Goal: Communication & Community: Answer question/provide support

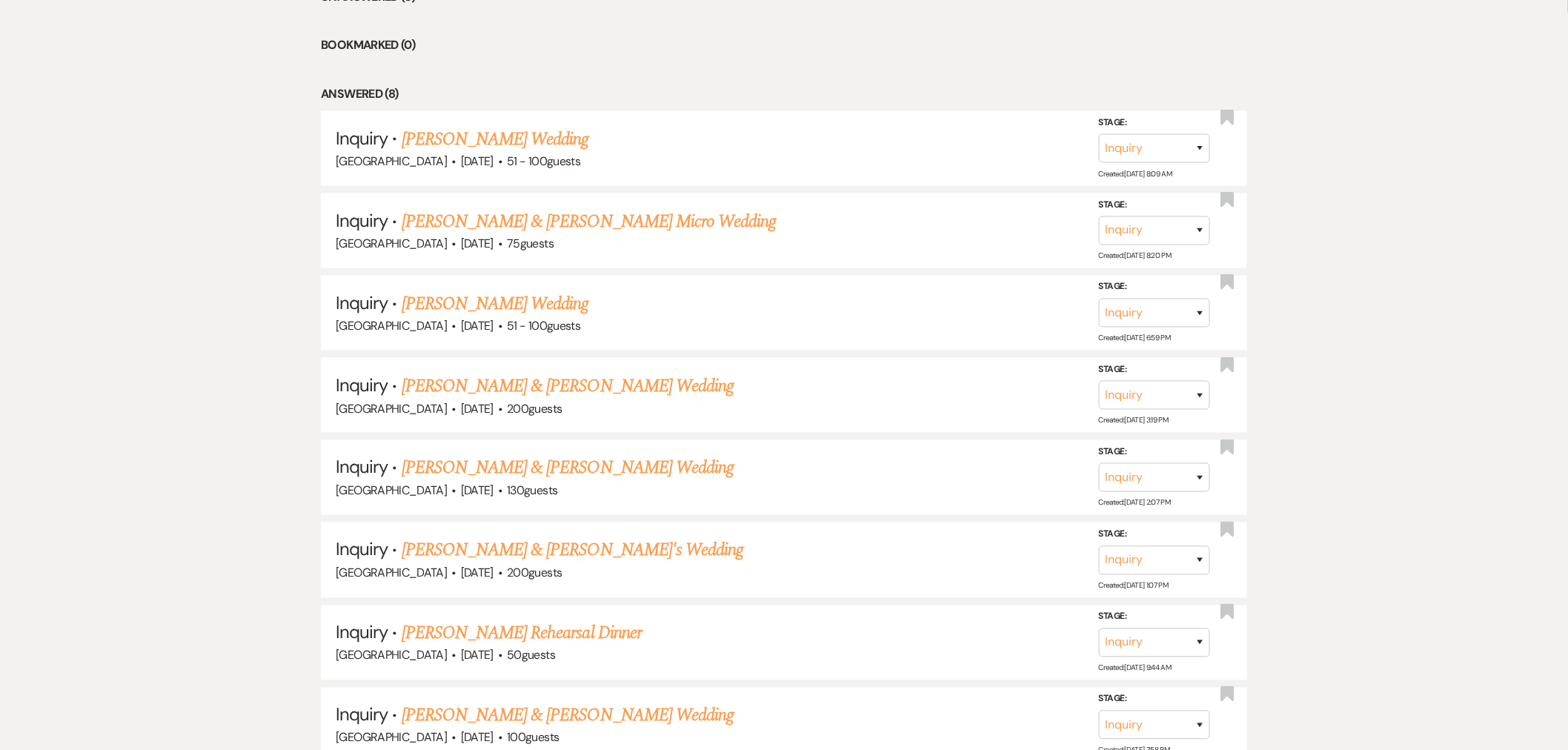
scroll to position [412, 0]
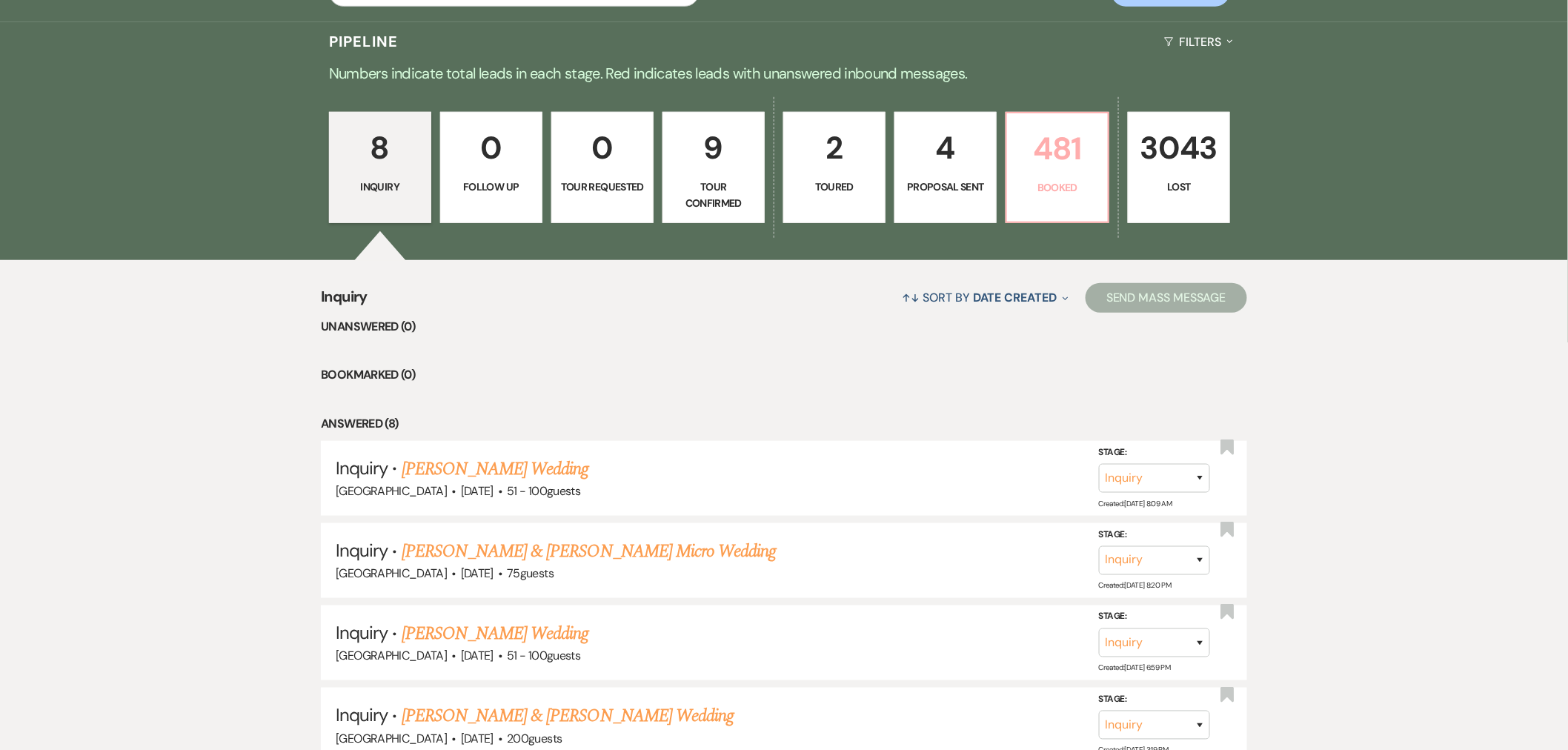
click at [1075, 180] on p "Booked" at bounding box center [1057, 187] width 83 height 16
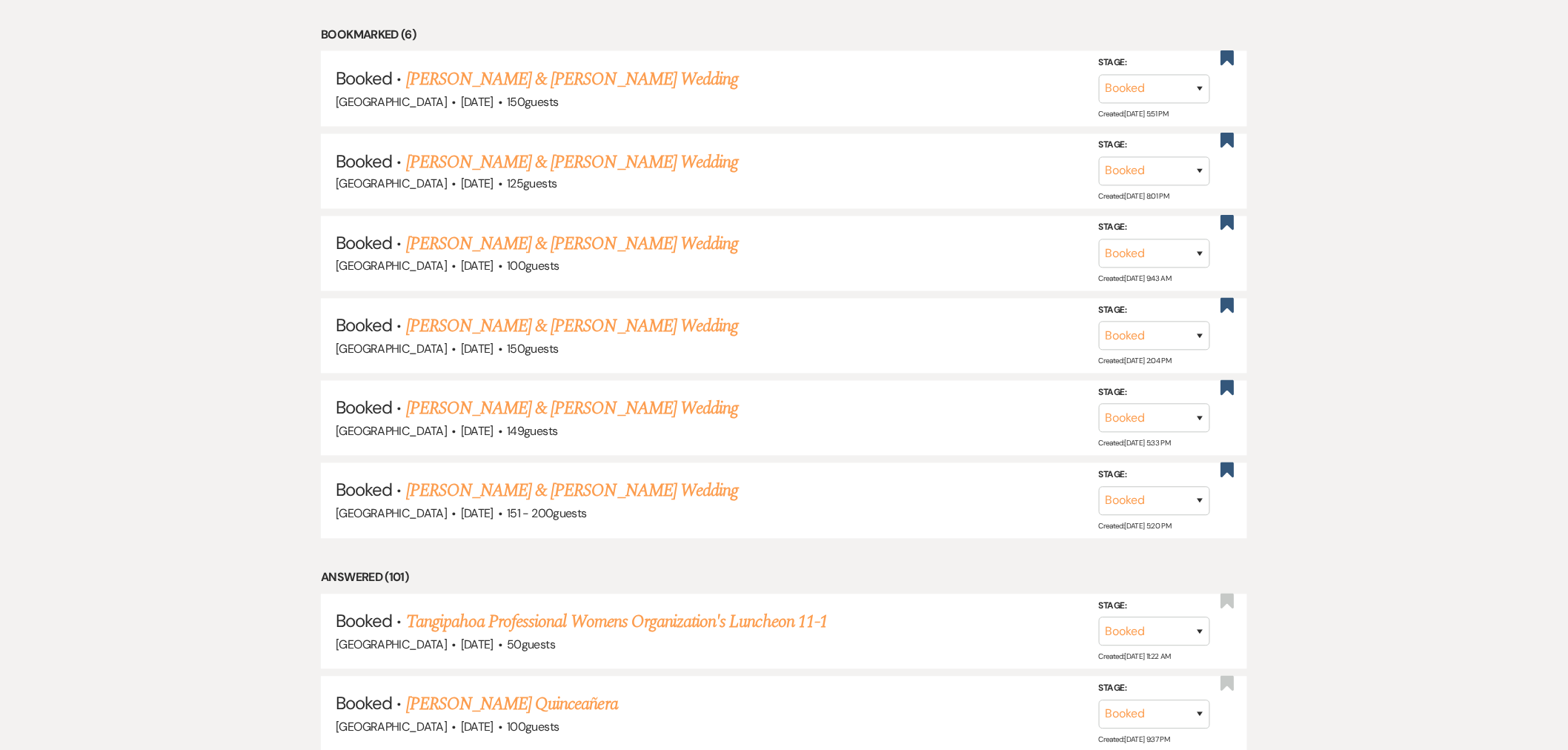
scroll to position [1234, 0]
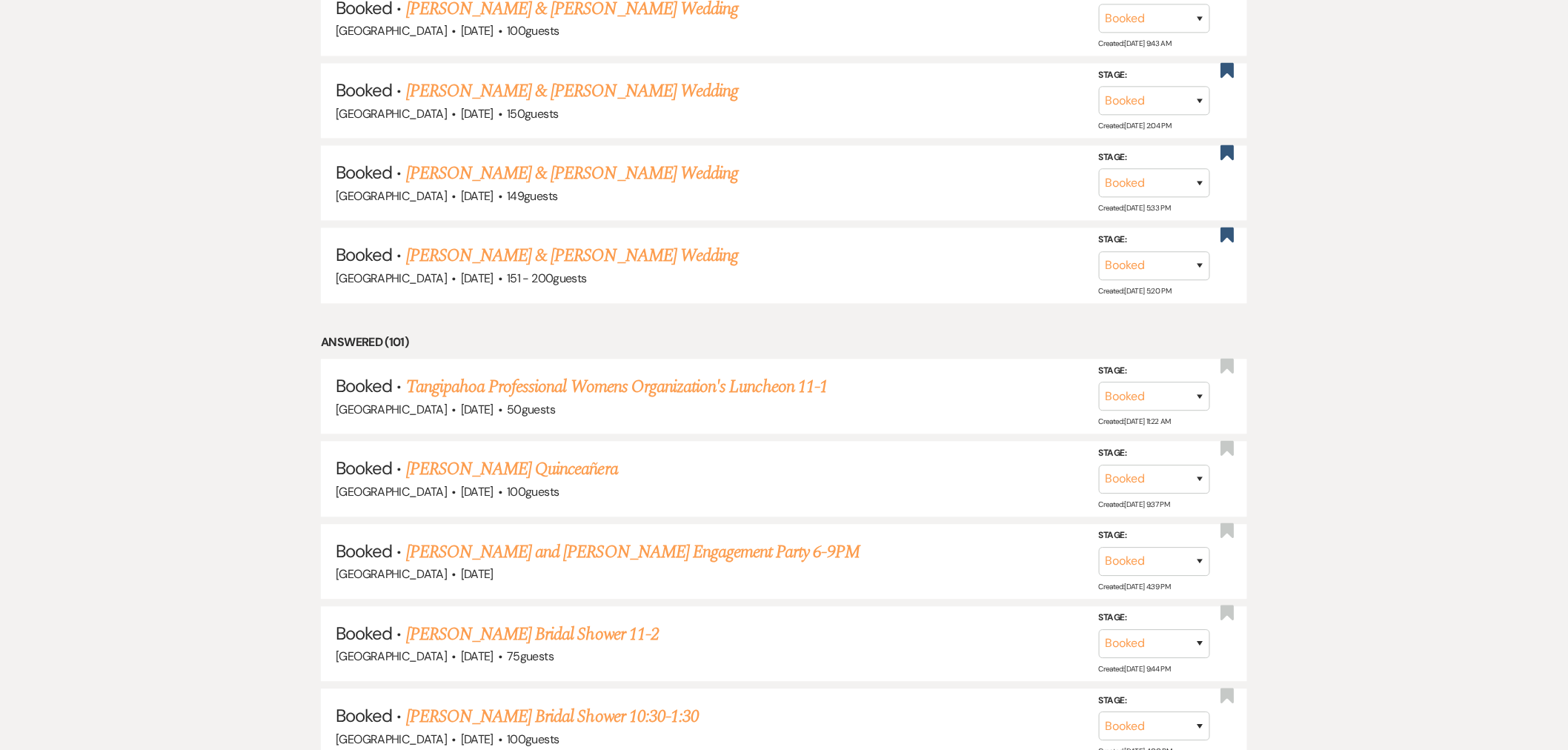
drag, startPoint x: 1476, startPoint y: 260, endPoint x: 1379, endPoint y: 306, distance: 107.4
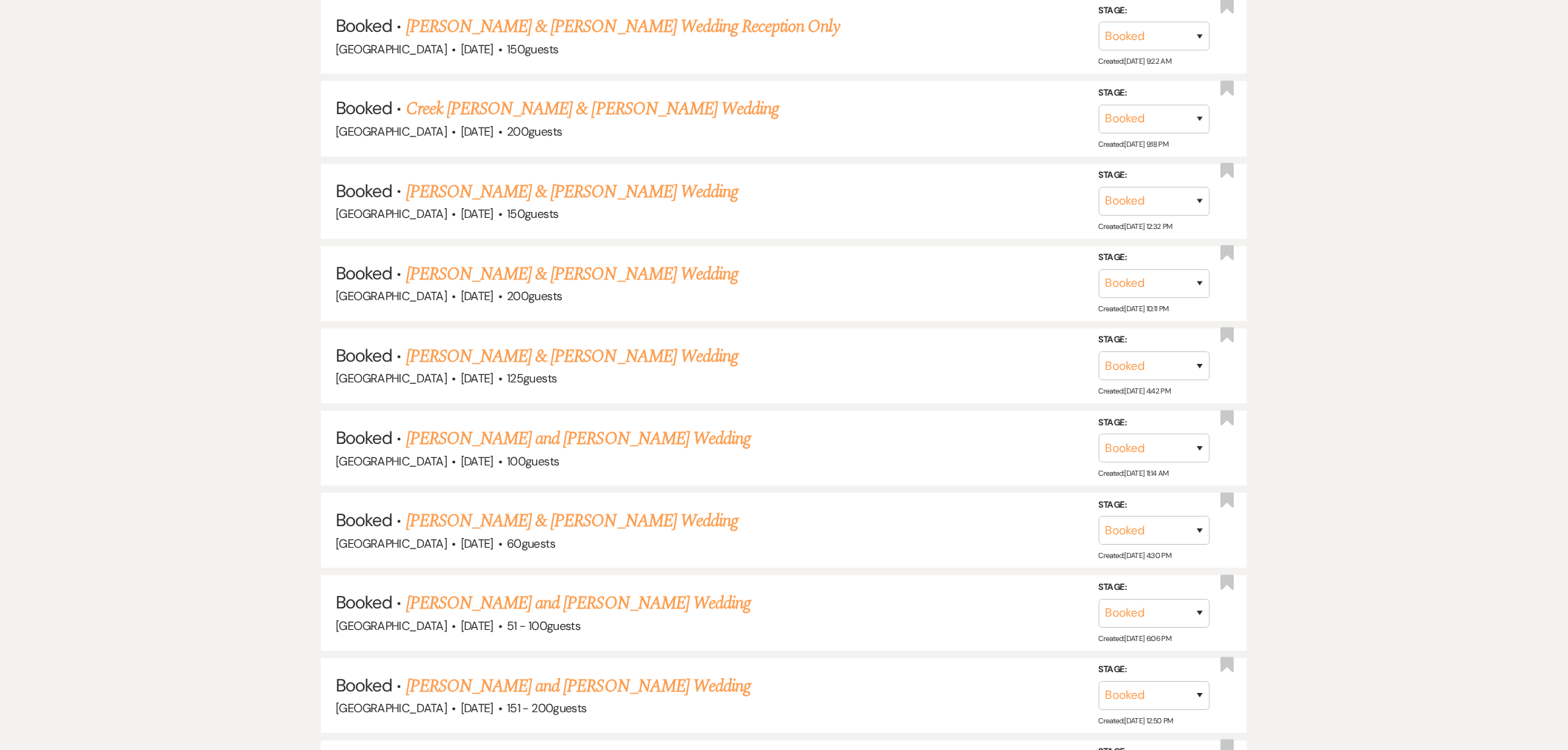
drag, startPoint x: 632, startPoint y: 382, endPoint x: 1578, endPoint y: 519, distance: 955.9
click at [632, 425] on link "[PERSON_NAME] and [PERSON_NAME] Wedding" at bounding box center [579, 438] width 346 height 27
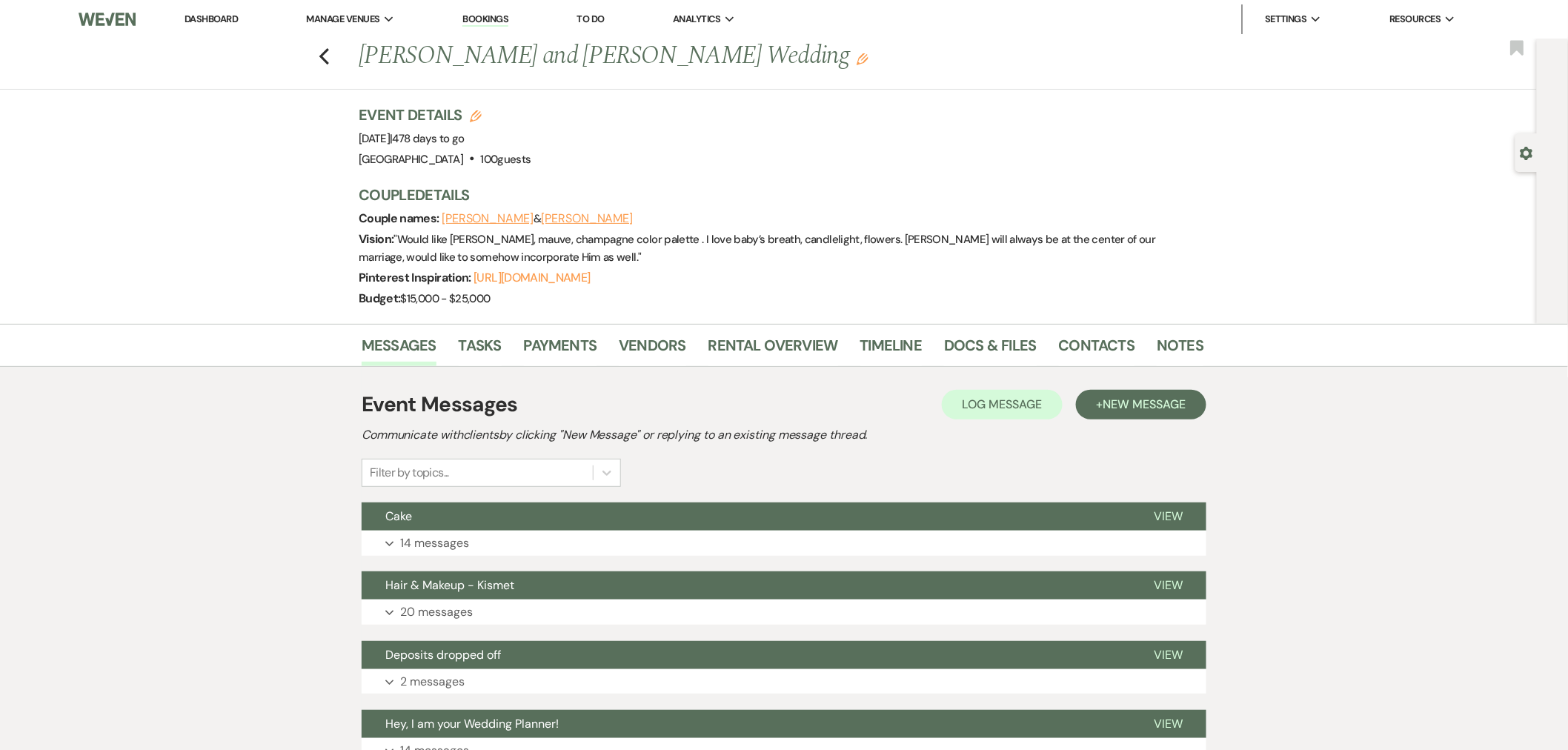
click at [480, 217] on button "Kelsie Chacon" at bounding box center [487, 218] width 92 height 12
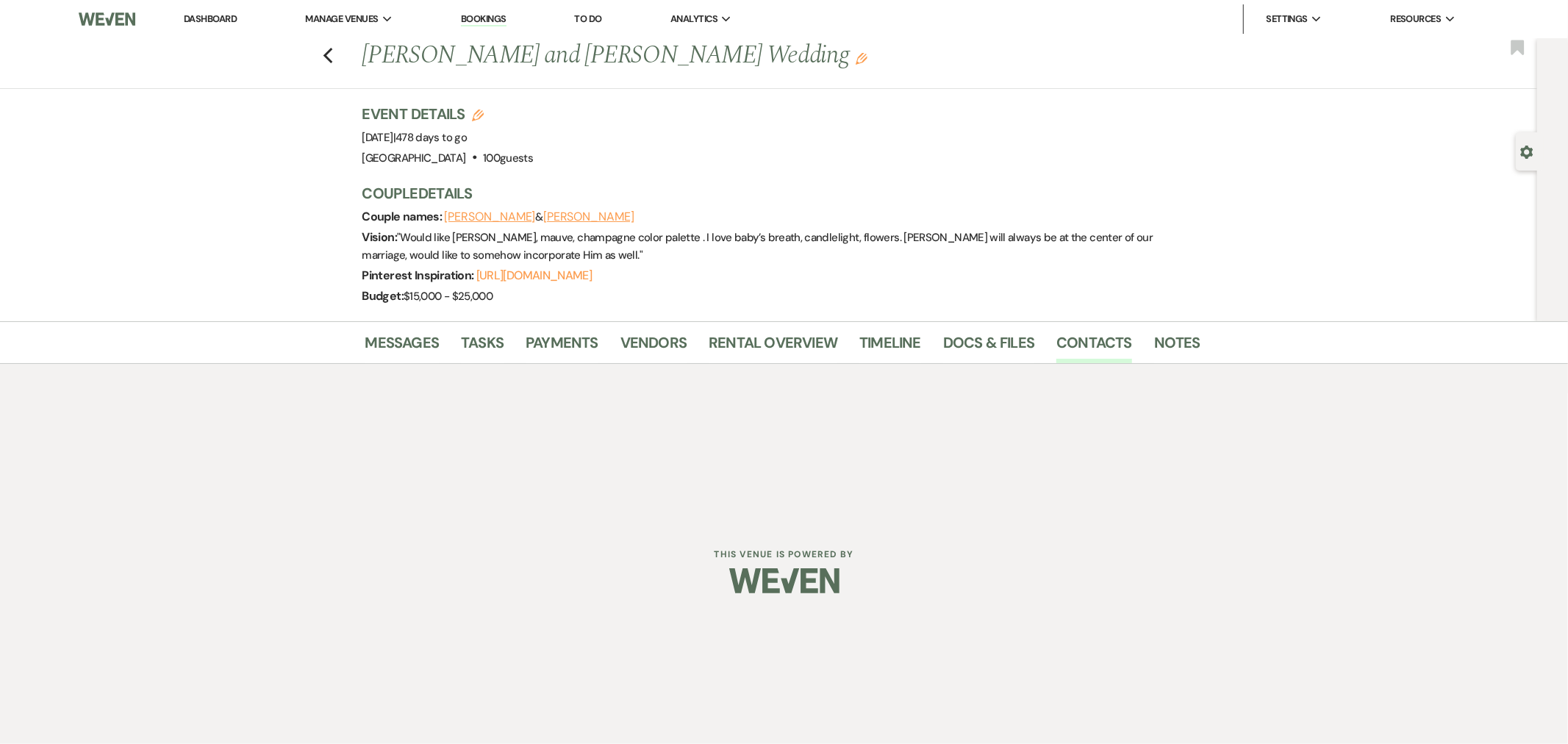
select select "1"
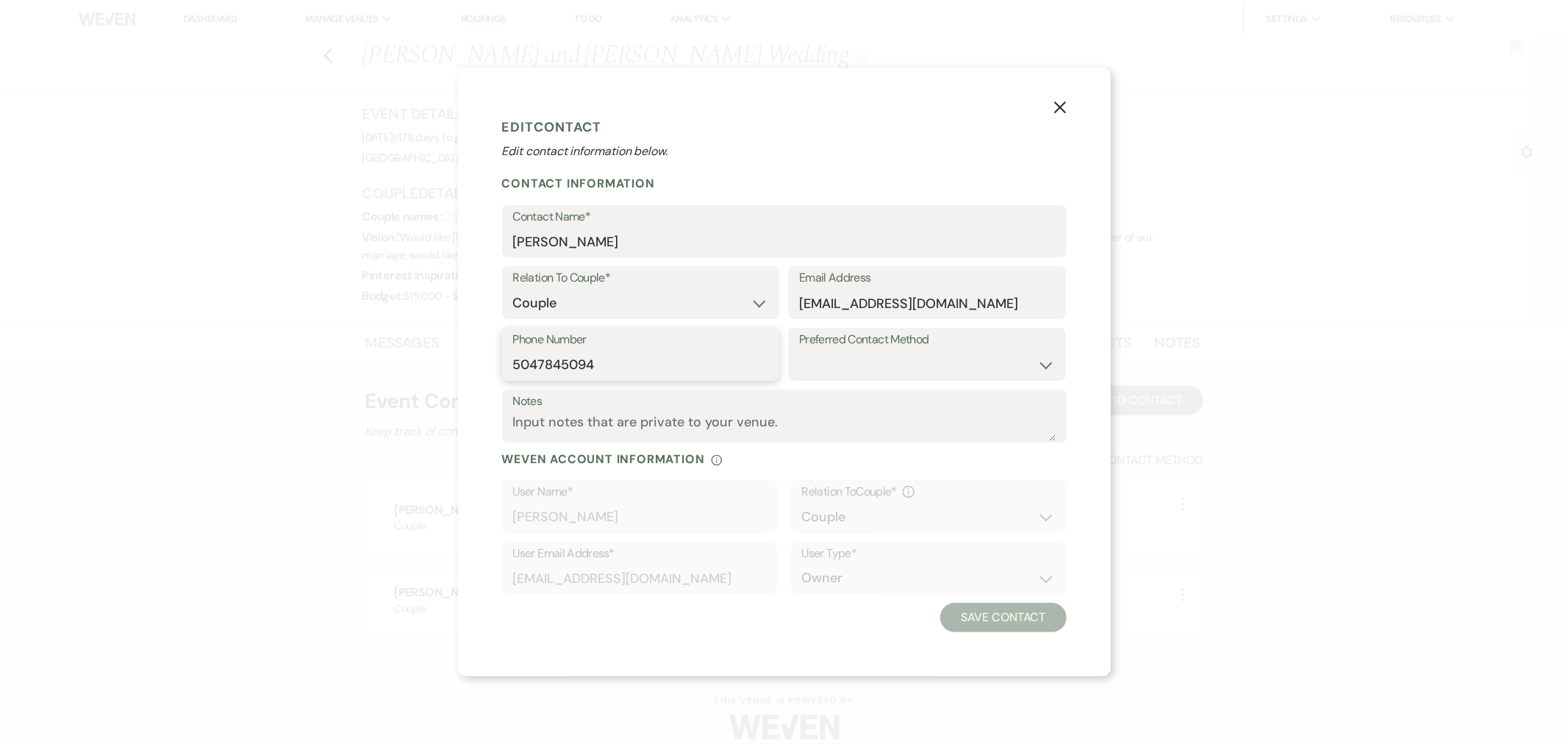
drag, startPoint x: 622, startPoint y: 369, endPoint x: 463, endPoint y: 373, distance: 159.1
click at [445, 378] on div "X Edit Contact Edit contact information below. Contact Information Contact Name…" at bounding box center [784, 372] width 1568 height 744
drag, startPoint x: 937, startPoint y: 297, endPoint x: 785, endPoint y: 310, distance: 152.6
click at [787, 310] on div "Relation To Couple* Couple Planner Parent of Couple Family Member Friend Other …" at bounding box center [784, 297] width 564 height 61
click at [1068, 100] on button "X" at bounding box center [1060, 107] width 101 height 78
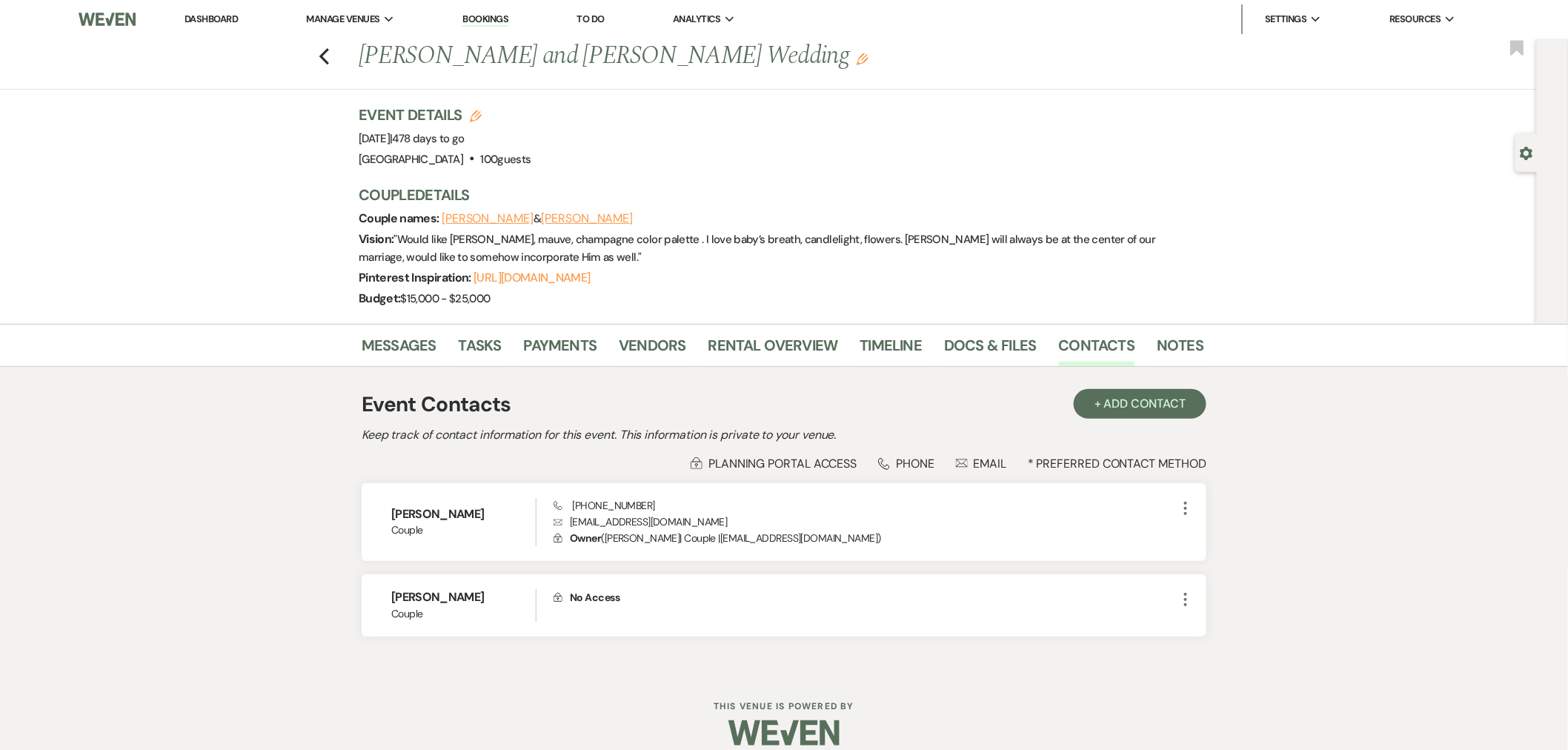
drag, startPoint x: 537, startPoint y: 271, endPoint x: 694, endPoint y: 234, distance: 161.3
click at [699, 235] on span "" Would like dusty rose, mauve, champagne color palette . I love baby’s breath,…" at bounding box center [757, 248] width 798 height 33
click at [536, 288] on div "Budget: $15,000 - $25,000" at bounding box center [774, 298] width 830 height 21
click at [538, 271] on link "https://pin.it/7dRqCbs8G" at bounding box center [531, 277] width 116 height 15
click at [594, 212] on button "Cody Frazzella" at bounding box center [586, 218] width 92 height 12
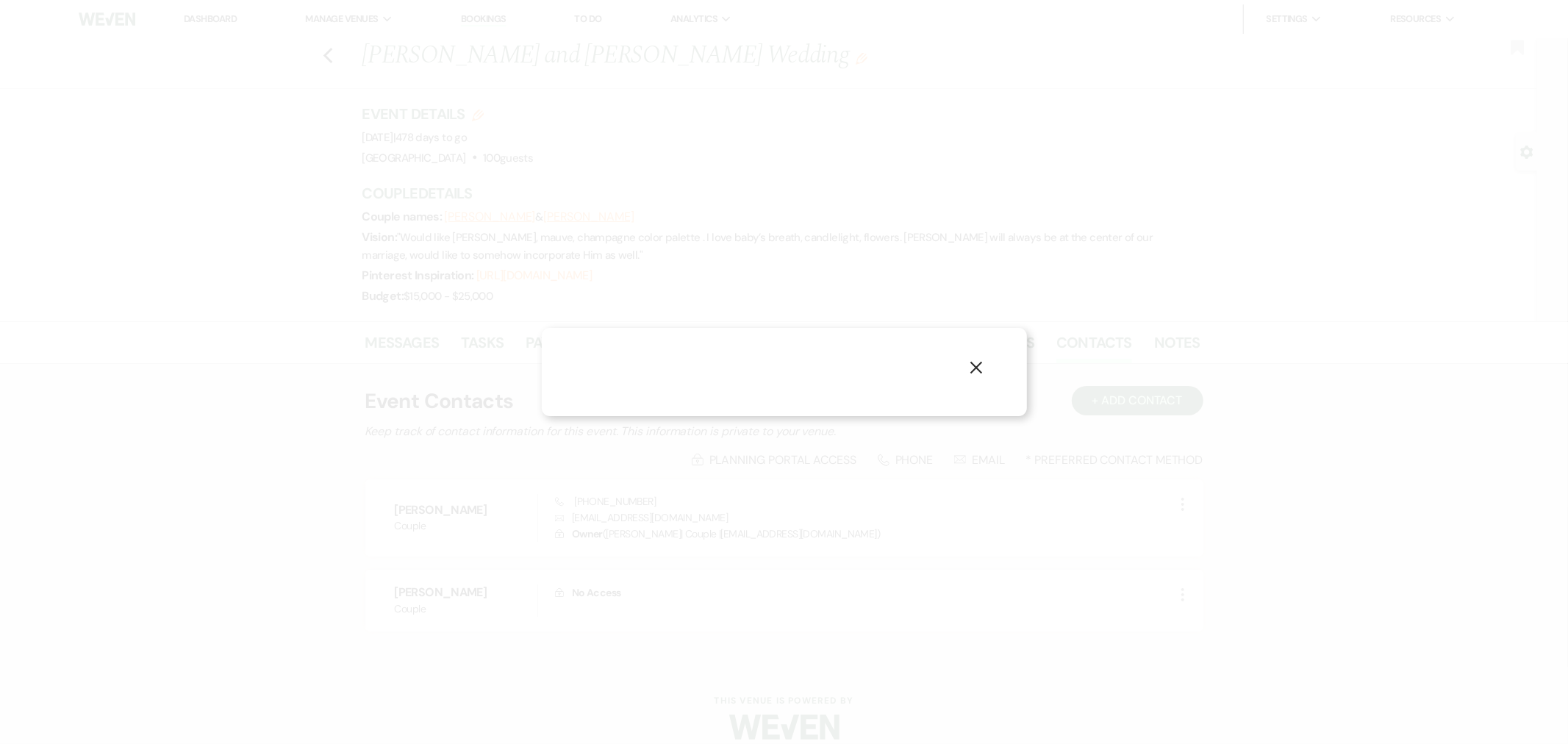
select select "1"
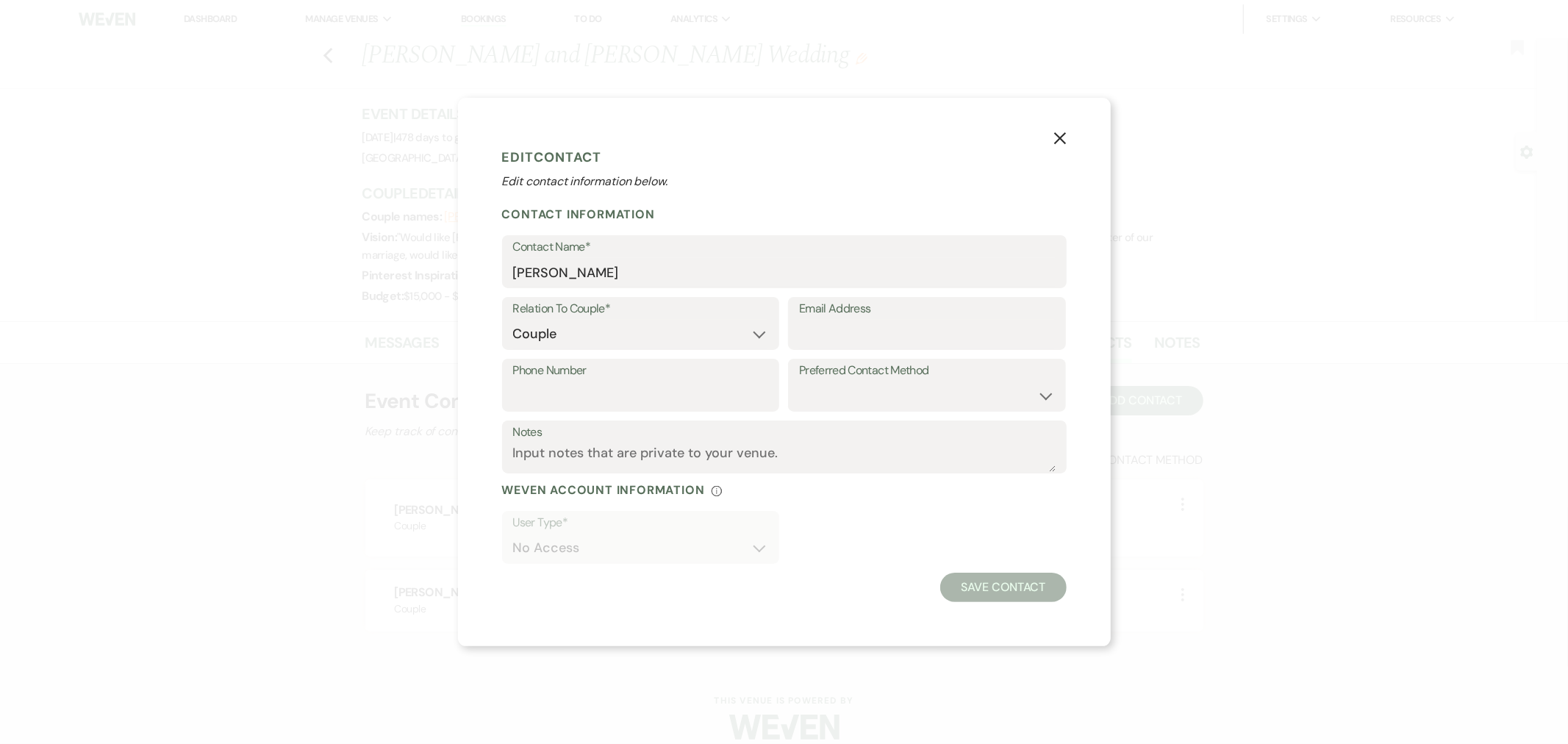
click at [1066, 144] on icon "X" at bounding box center [1061, 138] width 14 height 14
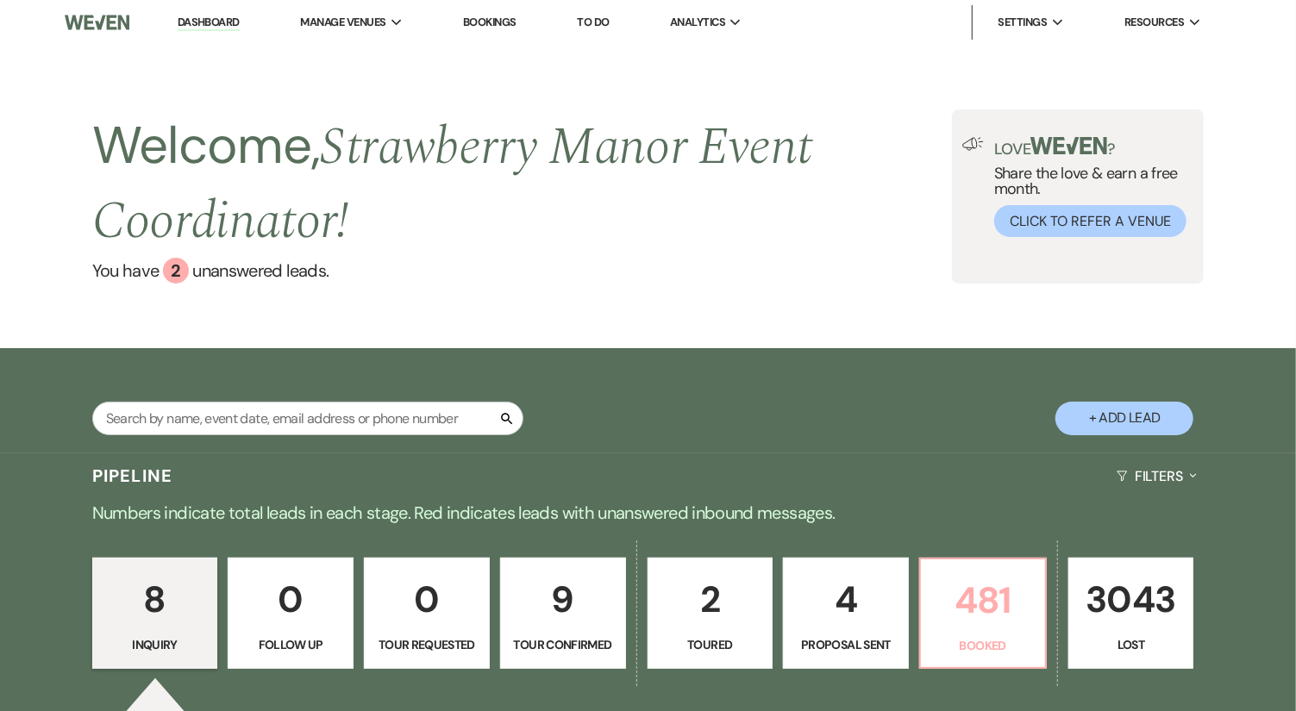
click at [998, 604] on p "481" at bounding box center [982, 601] width 103 height 58
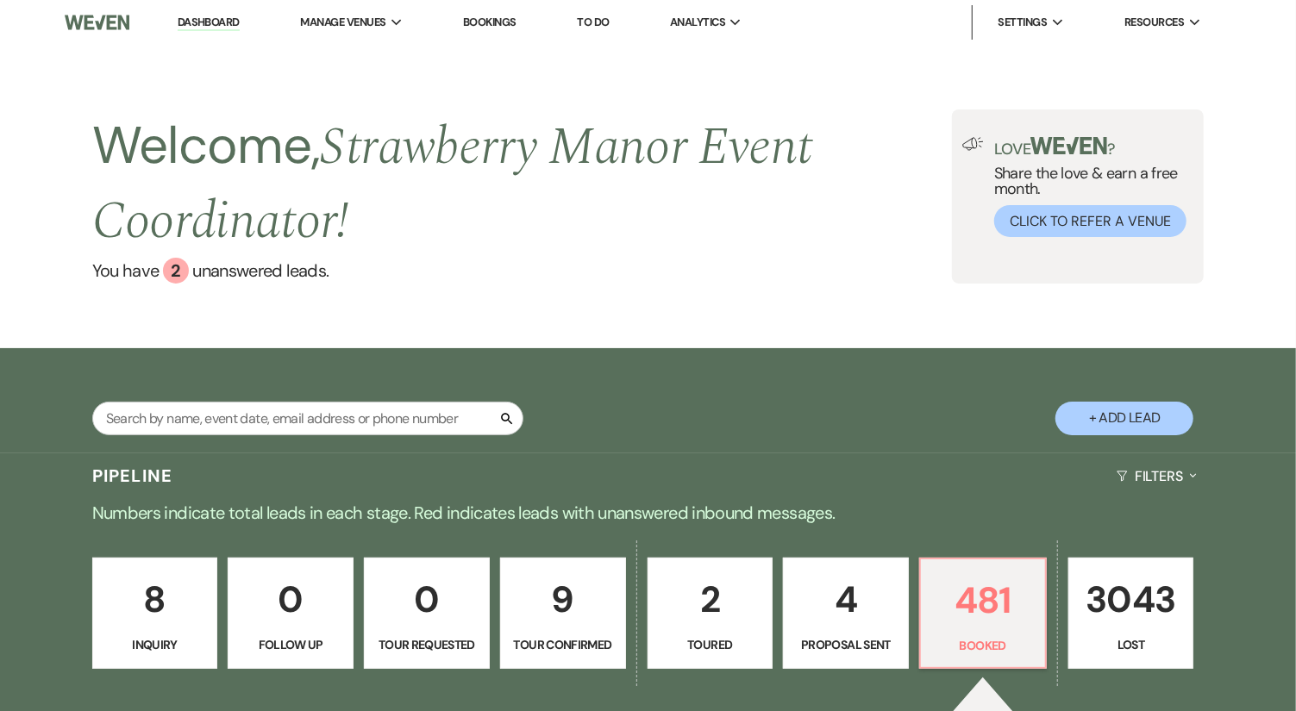
click at [272, 68] on div "Welcome, [GEOGRAPHIC_DATA] Event Coordinator ! You have 2 unanswered lead s . L…" at bounding box center [648, 196] width 1296 height 303
click at [417, 78] on div "Welcome, [GEOGRAPHIC_DATA] Event Coordinator ! You have 2 unanswered lead s . L…" at bounding box center [648, 196] width 1296 height 303
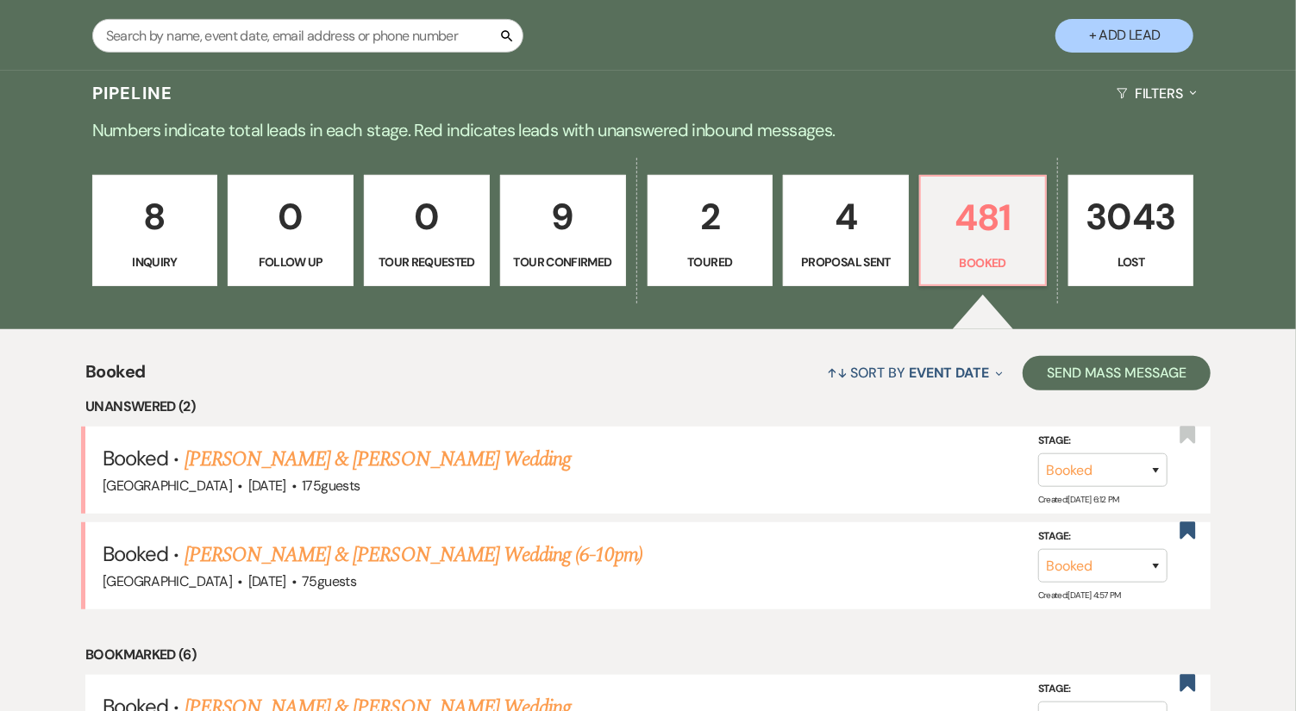
drag, startPoint x: 469, startPoint y: 466, endPoint x: 864, endPoint y: 475, distance: 395.0
click at [469, 466] on link "[PERSON_NAME] & [PERSON_NAME] Wedding" at bounding box center [378, 459] width 386 height 31
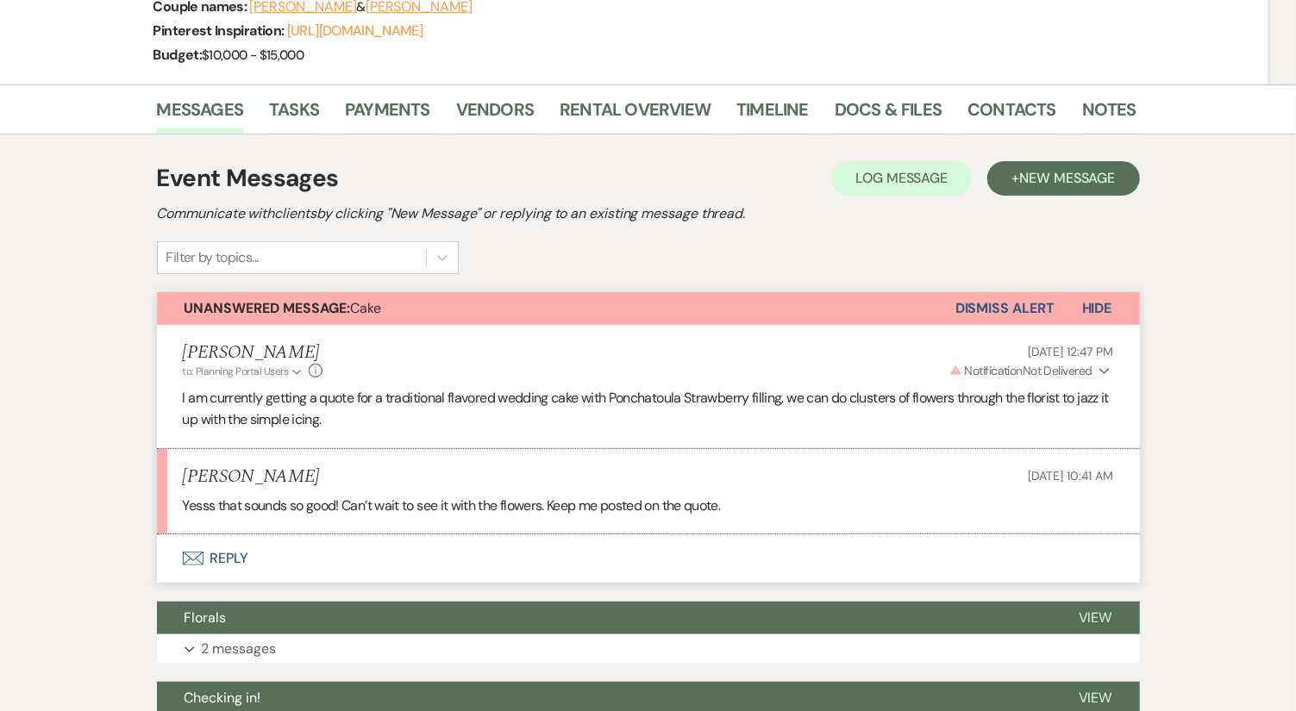
scroll to position [287, 0]
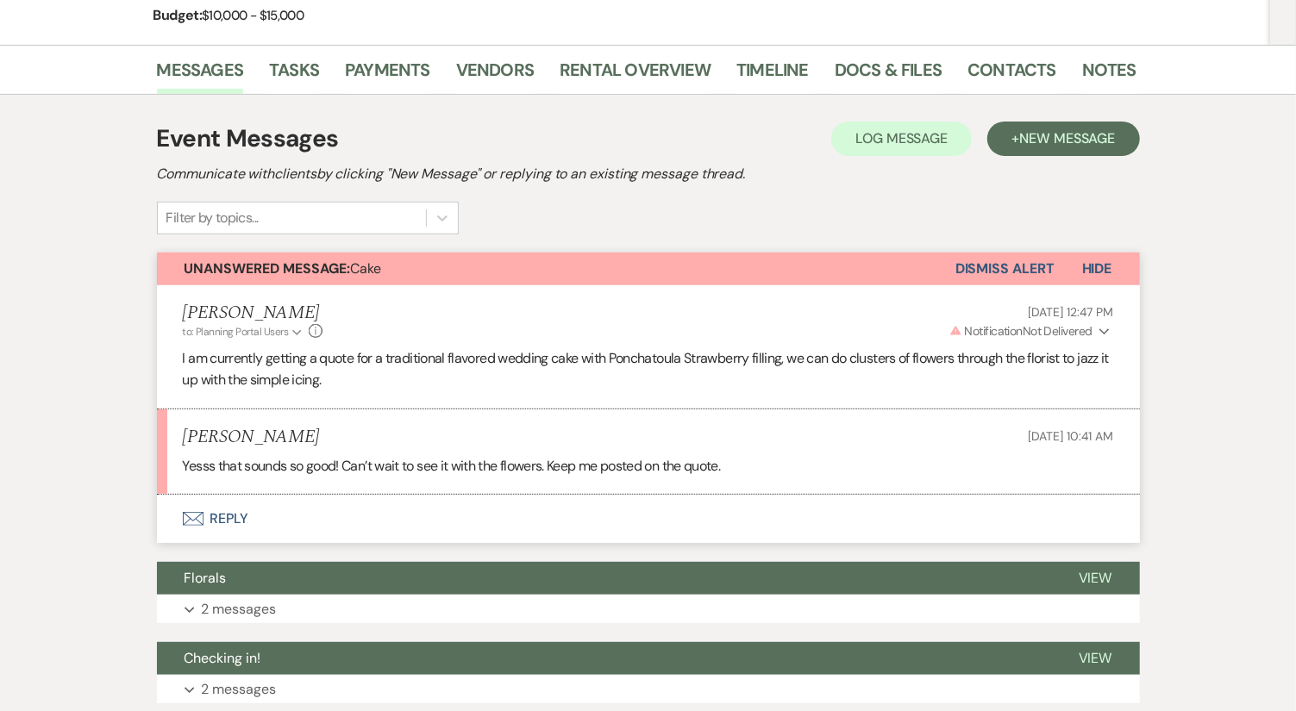
drag, startPoint x: 224, startPoint y: 503, endPoint x: 235, endPoint y: 504, distance: 10.5
click at [224, 503] on button "Envelope Reply" at bounding box center [648, 519] width 983 height 48
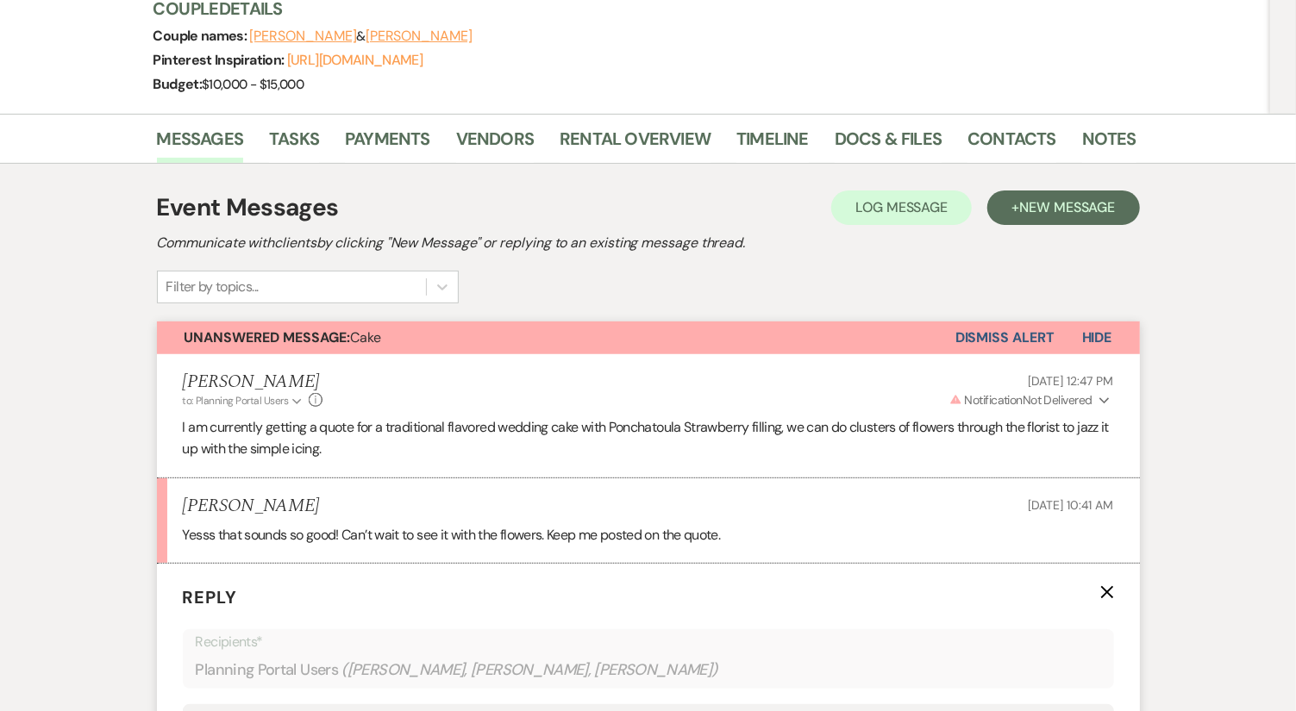
scroll to position [506, 0]
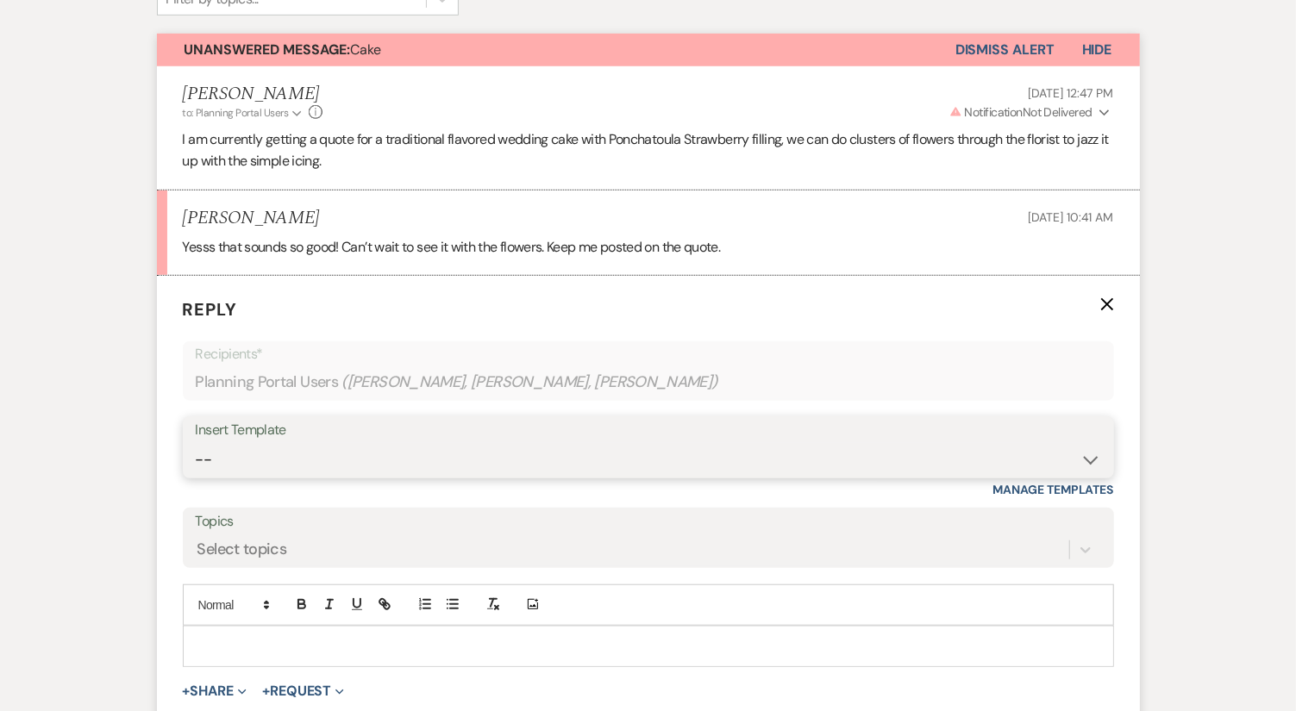
click at [414, 461] on select "-- Weven Planning Portal Introduction (Booked Events) Private Party Inquiry Res…" at bounding box center [648, 460] width 905 height 34
click at [345, 488] on div "Insert Template -- Weven Planning Portal Introduction (Booked Events) Private P…" at bounding box center [648, 456] width 931 height 81
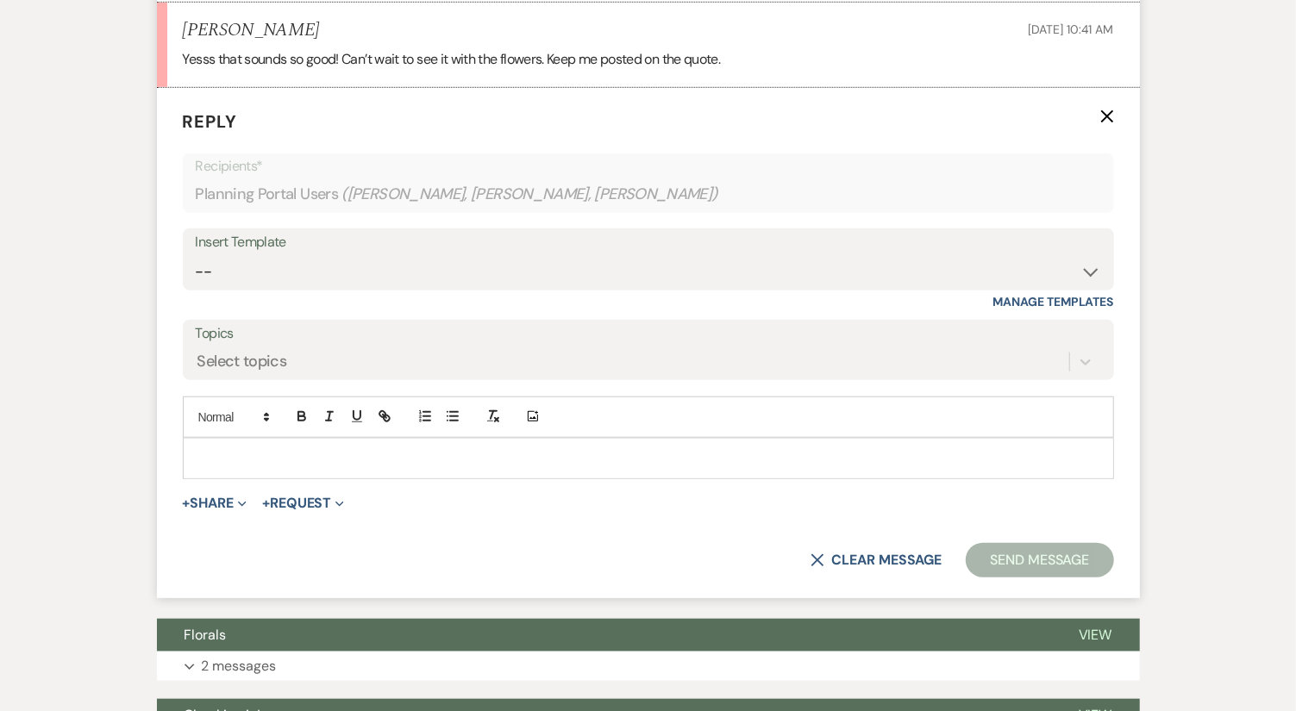
scroll to position [793, 0]
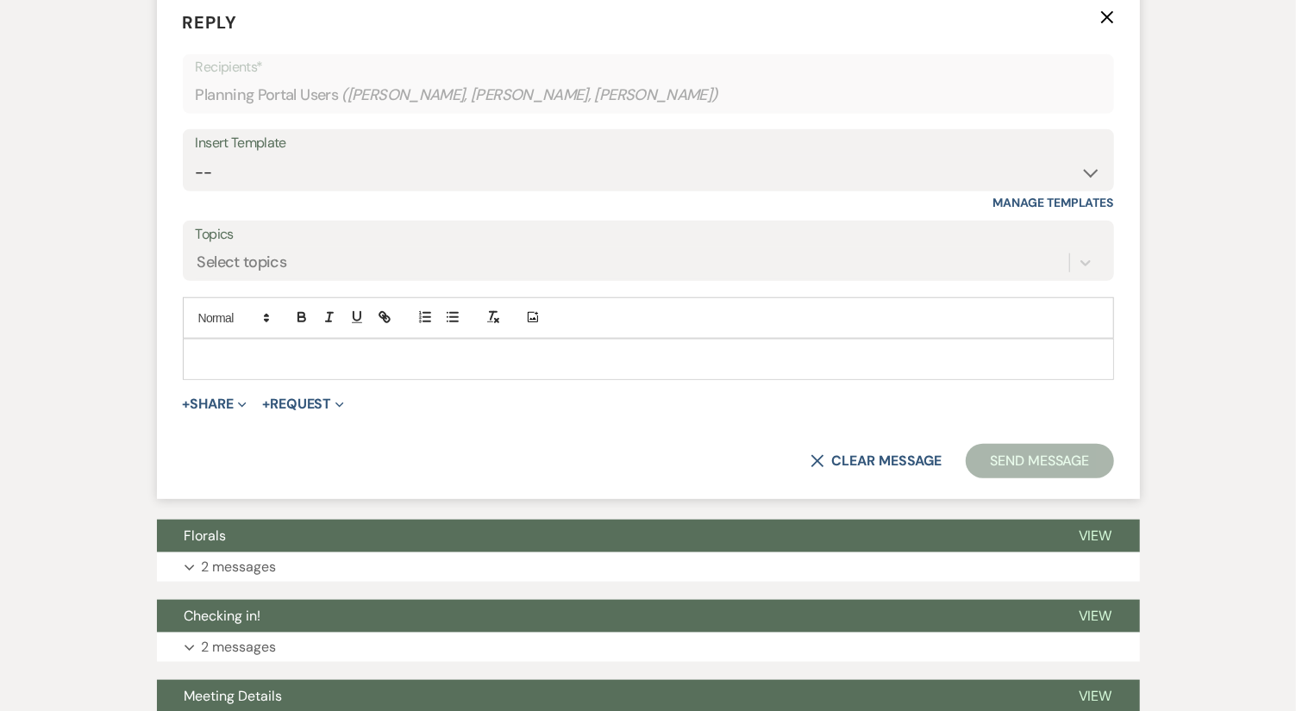
click at [303, 356] on p at bounding box center [649, 359] width 904 height 19
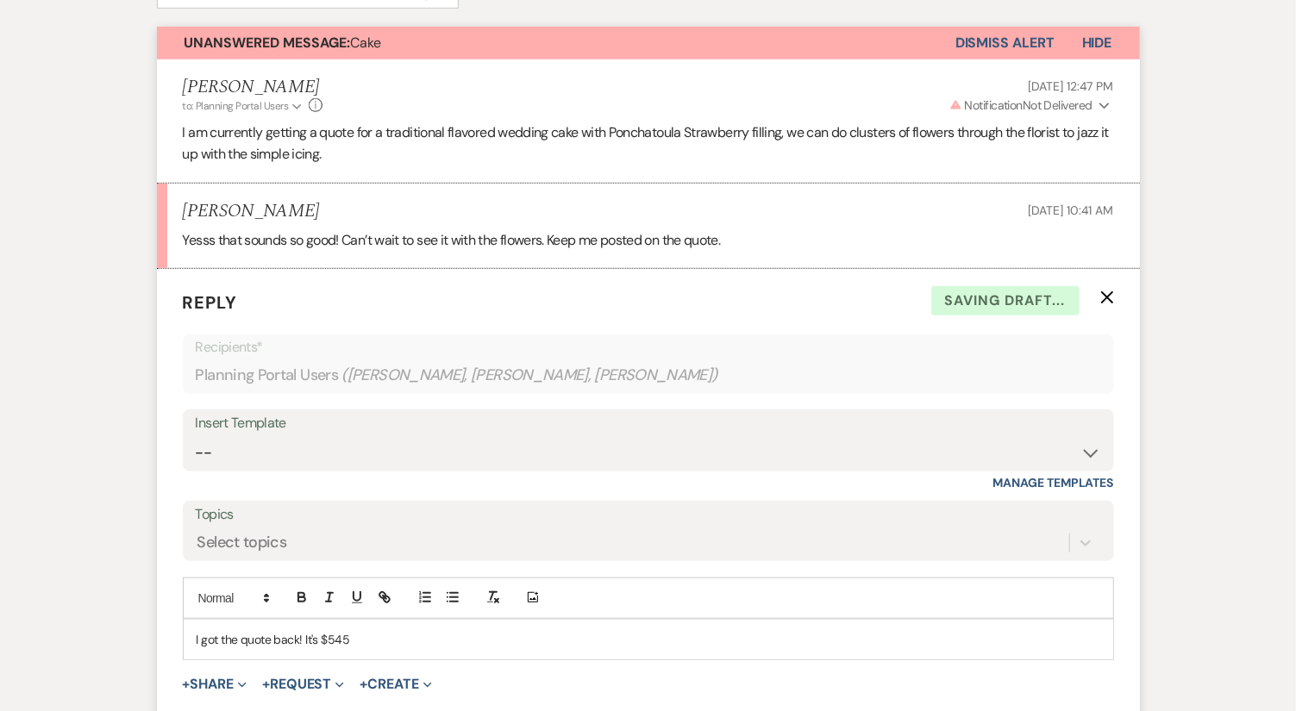
scroll to position [506, 0]
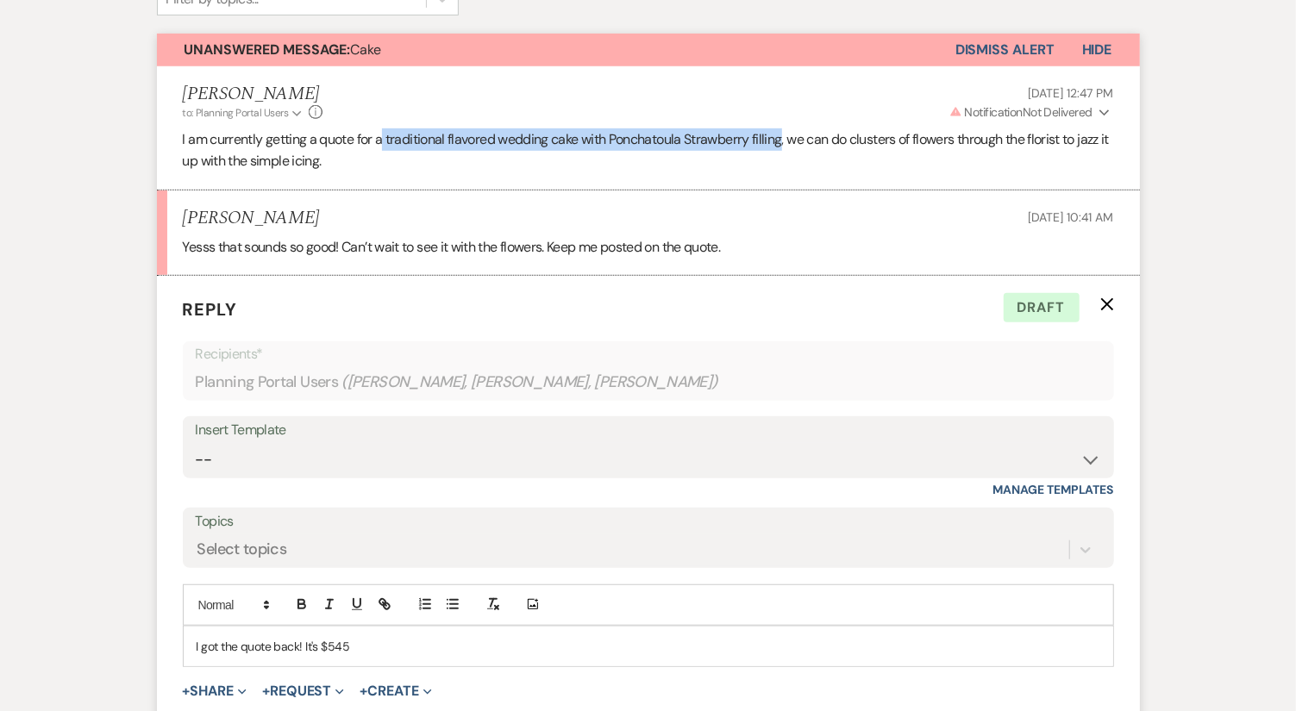
drag, startPoint x: 384, startPoint y: 139, endPoint x: 785, endPoint y: 141, distance: 400.9
click at [785, 141] on p "I am currently getting a quote for a traditional flavored wedding cake with Pon…" at bounding box center [648, 150] width 931 height 44
copy p "traditional flavored wedding cake with Ponchatoula Strawberry filling"
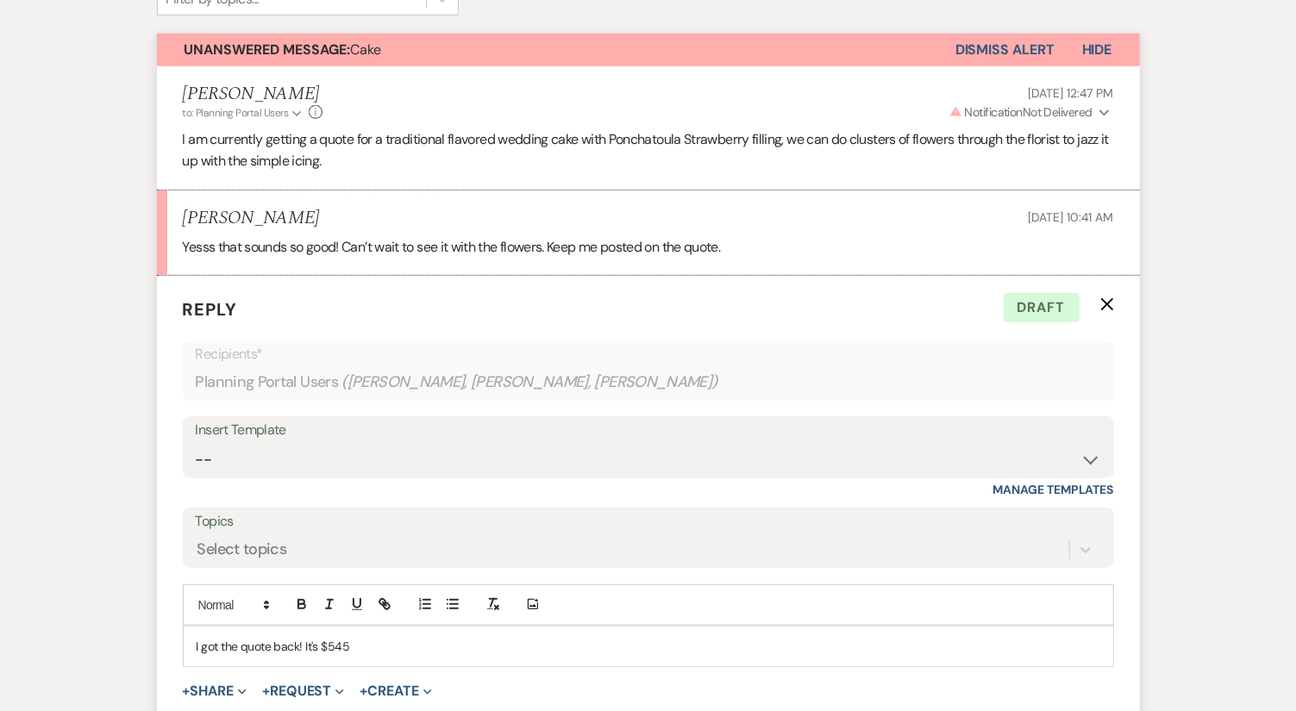
click at [415, 654] on div "I got the quote back! It's $545" at bounding box center [648, 647] width 929 height 40
click at [353, 640] on span "traditional flavored wedding cake with Ponchatoula Strawberry filling" at bounding box center [523, 647] width 349 height 16
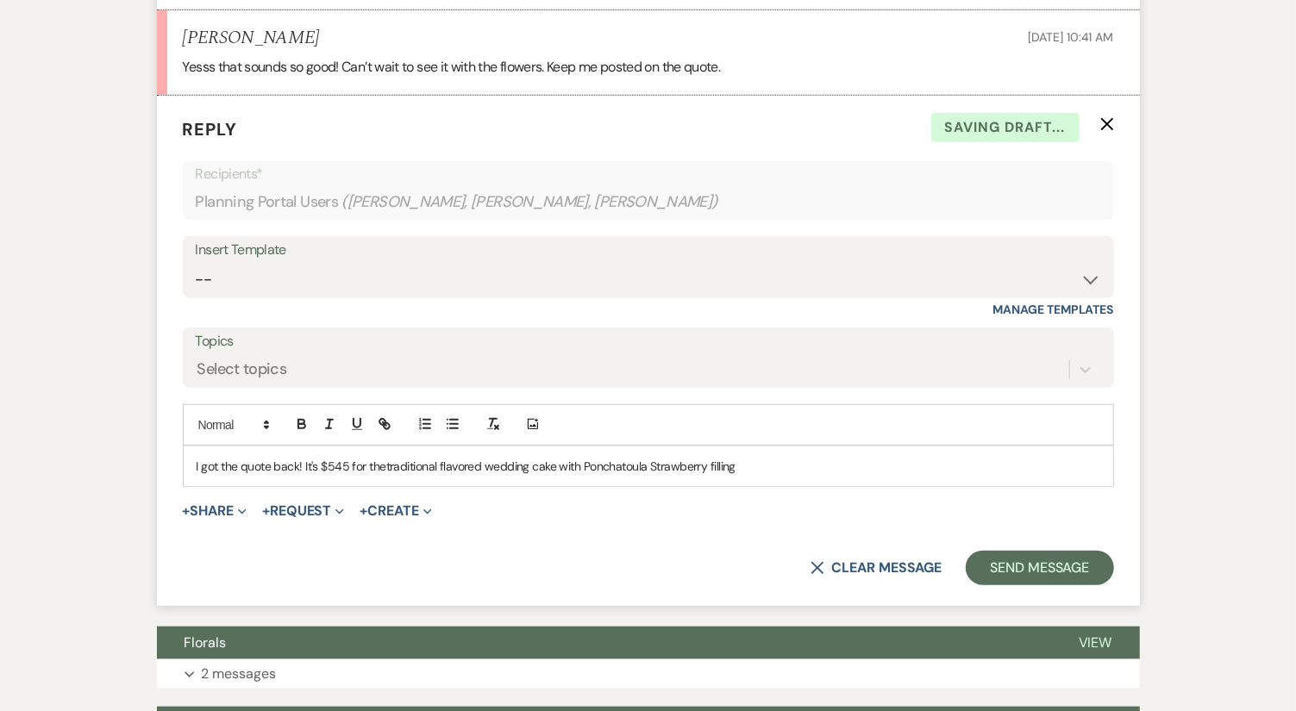
scroll to position [698, 0]
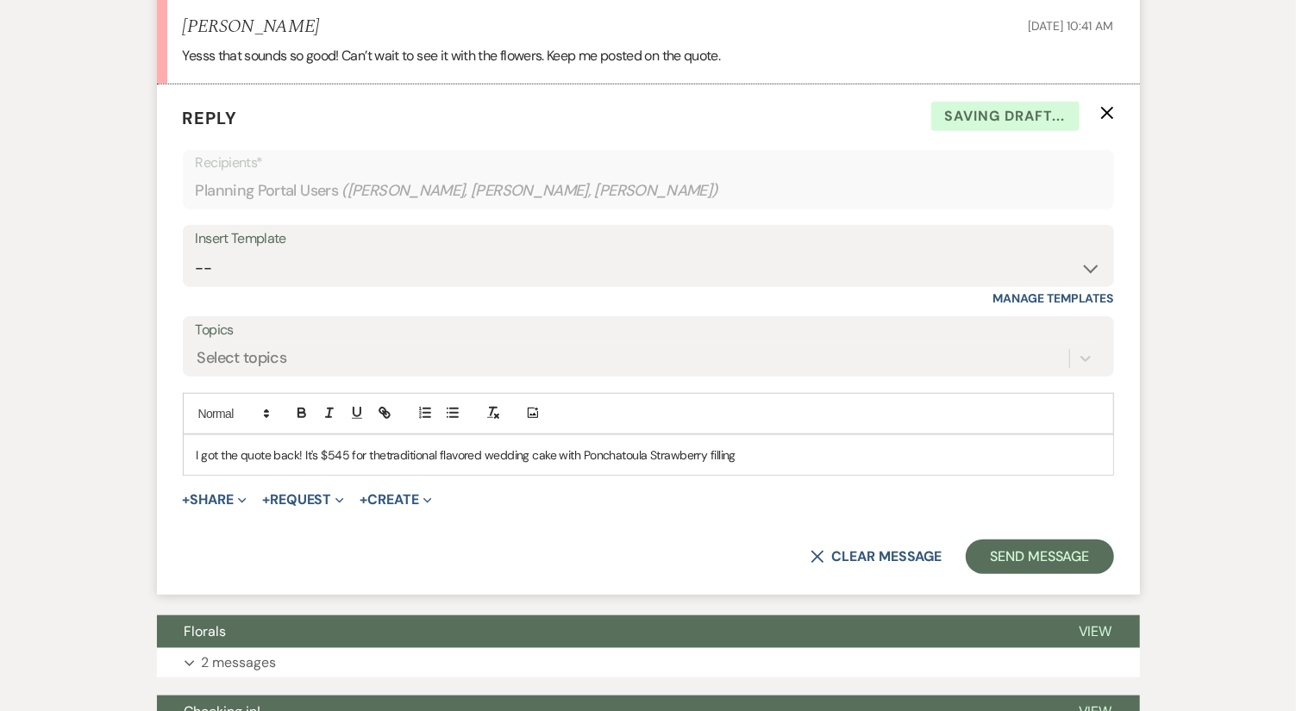
click at [795, 460] on p "I got the quote back! It's $545 for the traditional flavored wedding cake with …" at bounding box center [649, 455] width 904 height 19
click at [390, 449] on span "traditional flavored wedding cake with Ponchatoula Strawberry filling." at bounding box center [562, 455] width 352 height 16
click at [821, 448] on p "I got the quote back! It's $545 for the traditional flavored wedding cake with …" at bounding box center [649, 455] width 904 height 19
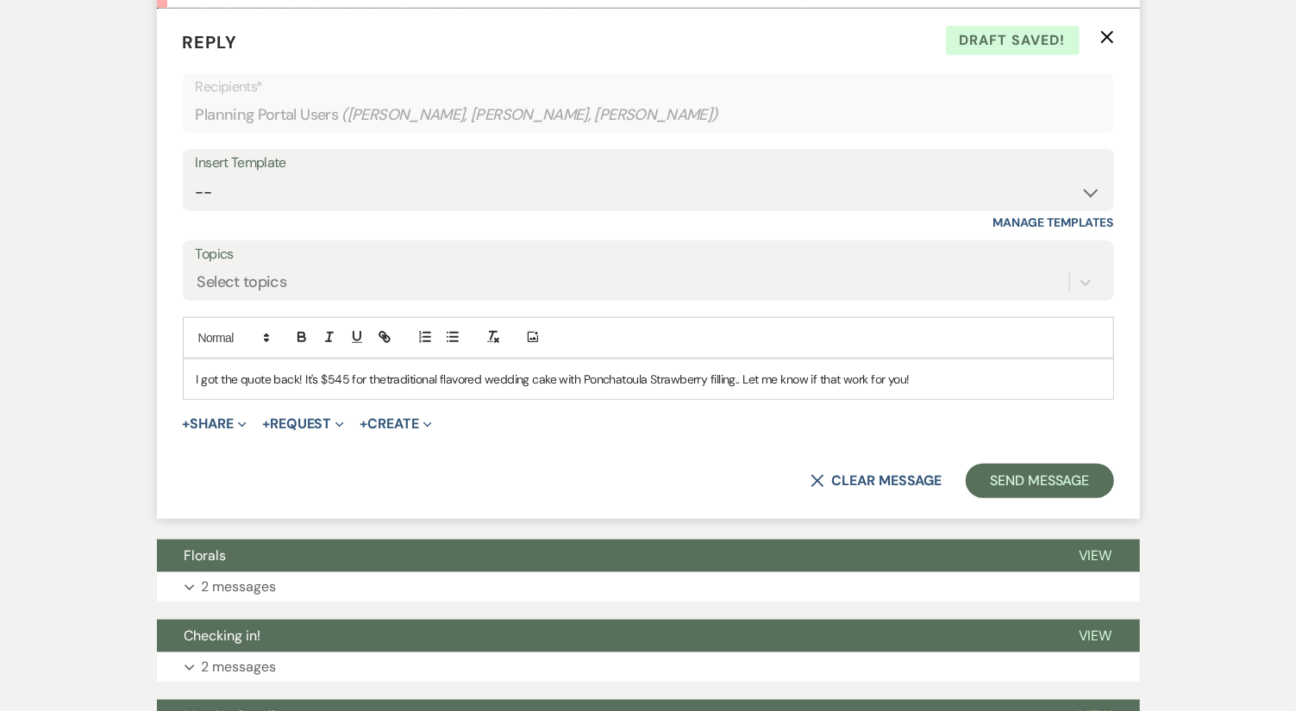
scroll to position [793, 0]
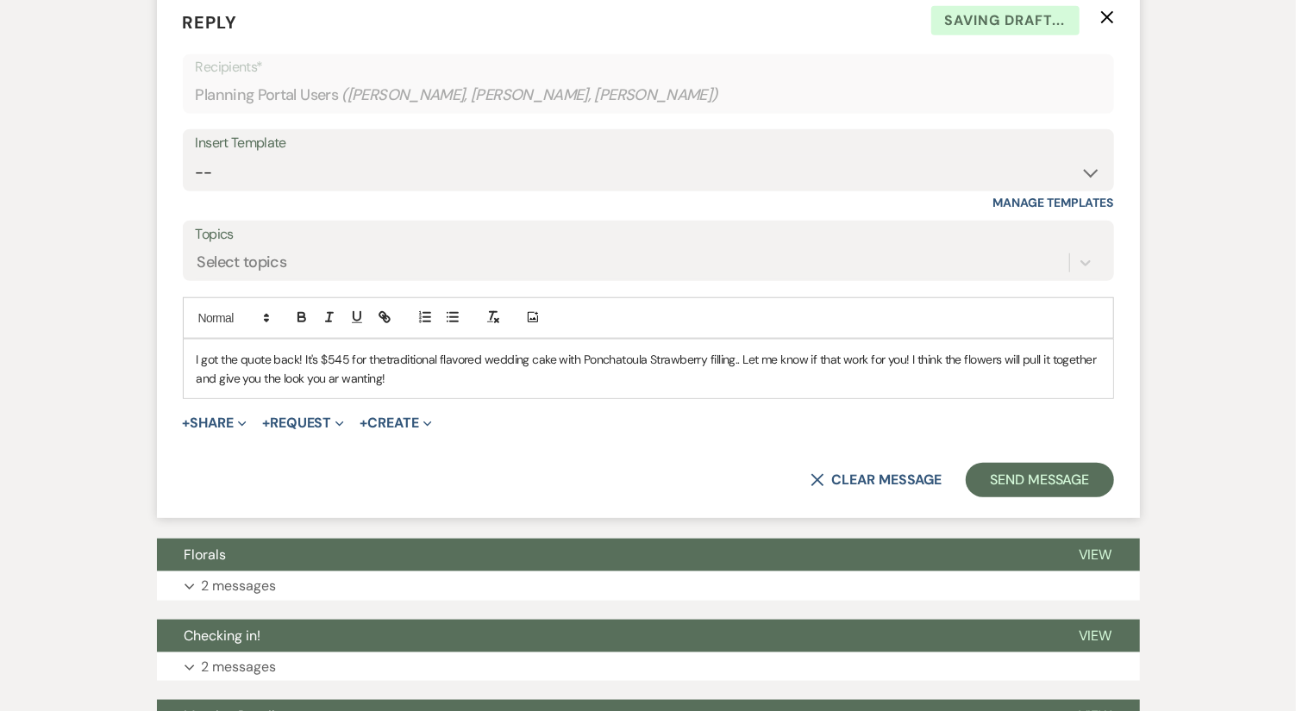
click at [339, 381] on span "traditional flavored wedding cake with Ponchatoula Strawberry filling.. Let me …" at bounding box center [648, 369] width 903 height 34
click at [382, 359] on p "I got the quote back! It's $545 for the traditional flavored wedding cake with …" at bounding box center [649, 369] width 904 height 39
click at [714, 355] on span "traditional flavored wedding cake with Ponchatoula Strawberry filling.. Let me …" at bounding box center [650, 369] width 906 height 34
click at [716, 354] on span "traditional flavored wedding cake with Ponchatoula Strawberry filling.. Let me …" at bounding box center [650, 369] width 906 height 34
click at [717, 354] on span "traditional flavored wedding cake with Ponchatoula Strawberry filling.. Let me …" at bounding box center [650, 369] width 906 height 34
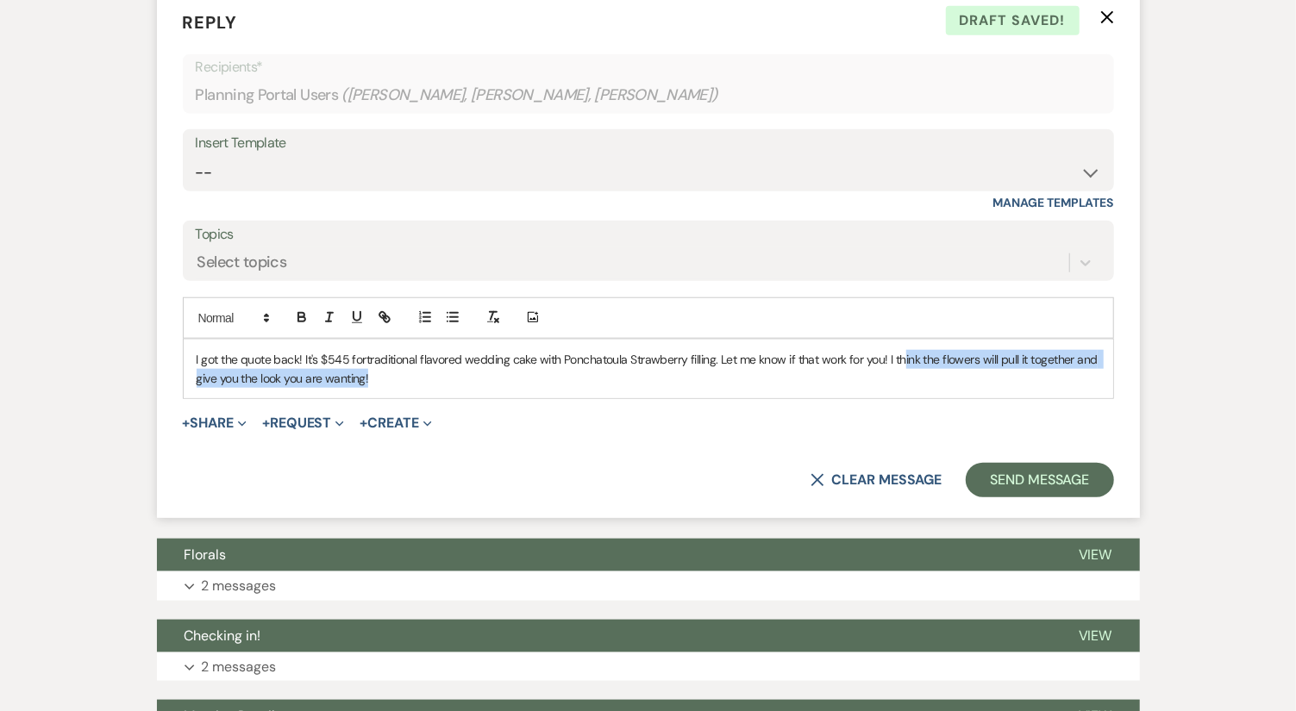
drag, startPoint x: 767, startPoint y: 365, endPoint x: 902, endPoint y: 360, distance: 134.6
click at [902, 360] on p "I got the quote back! It's $545 for traditional flavored wedding cake with Ponc…" at bounding box center [649, 369] width 904 height 39
click at [902, 360] on span "traditional flavored wedding cake with Ponchatoula Strawberry filling. Let me k…" at bounding box center [649, 369] width 904 height 34
click at [889, 352] on span "traditional flavored wedding cake with Ponchatoula Strawberry filling. Let me k…" at bounding box center [649, 369] width 904 height 34
drag, startPoint x: 283, startPoint y: 372, endPoint x: 225, endPoint y: 390, distance: 60.3
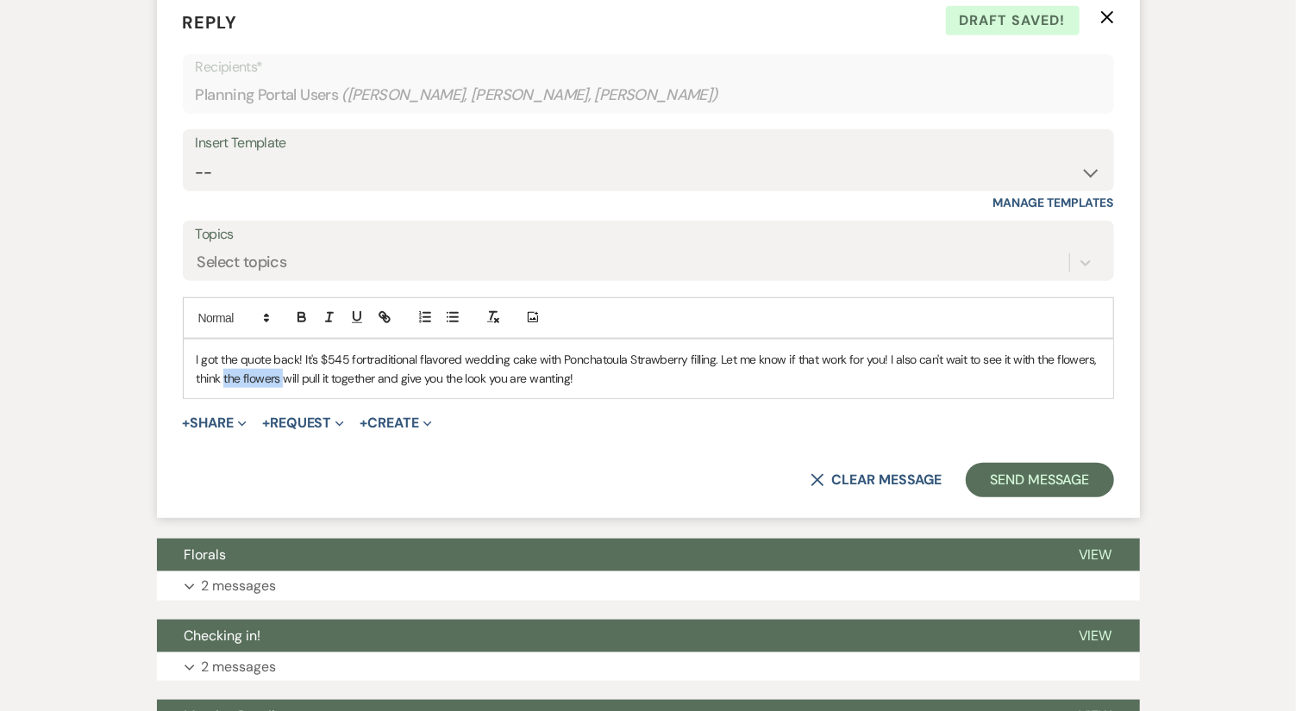
click at [225, 390] on div "I got the quote back! It's $545 for traditional flavored wedding cake with Ponc…" at bounding box center [648, 369] width 929 height 59
drag, startPoint x: 500, startPoint y: 378, endPoint x: 1086, endPoint y: 353, distance: 586.8
click at [1086, 353] on p "I got the quote back! It's $545 for traditional flavored wedding cake with Ponc…" at bounding box center [649, 369] width 904 height 39
click at [1048, 381] on p "I got the quote back! It's $545 for traditional flavored wedding cake with Ponc…" at bounding box center [649, 369] width 904 height 39
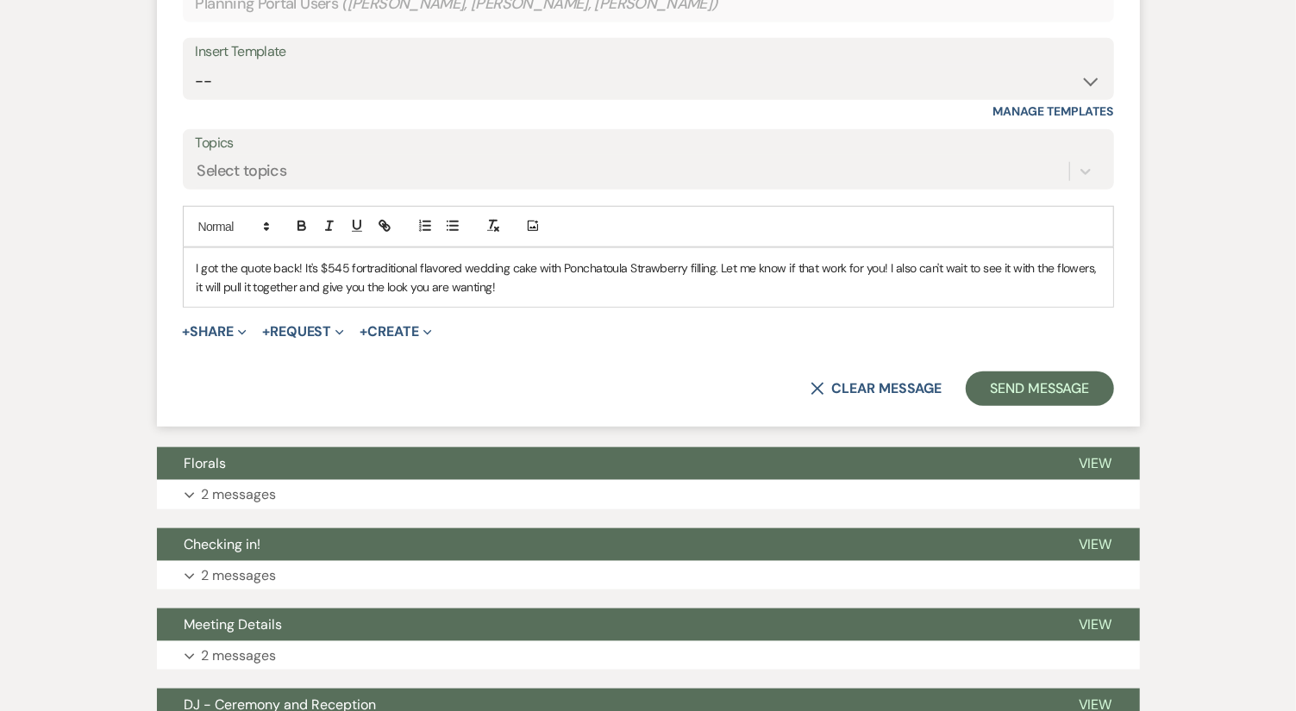
scroll to position [889, 0]
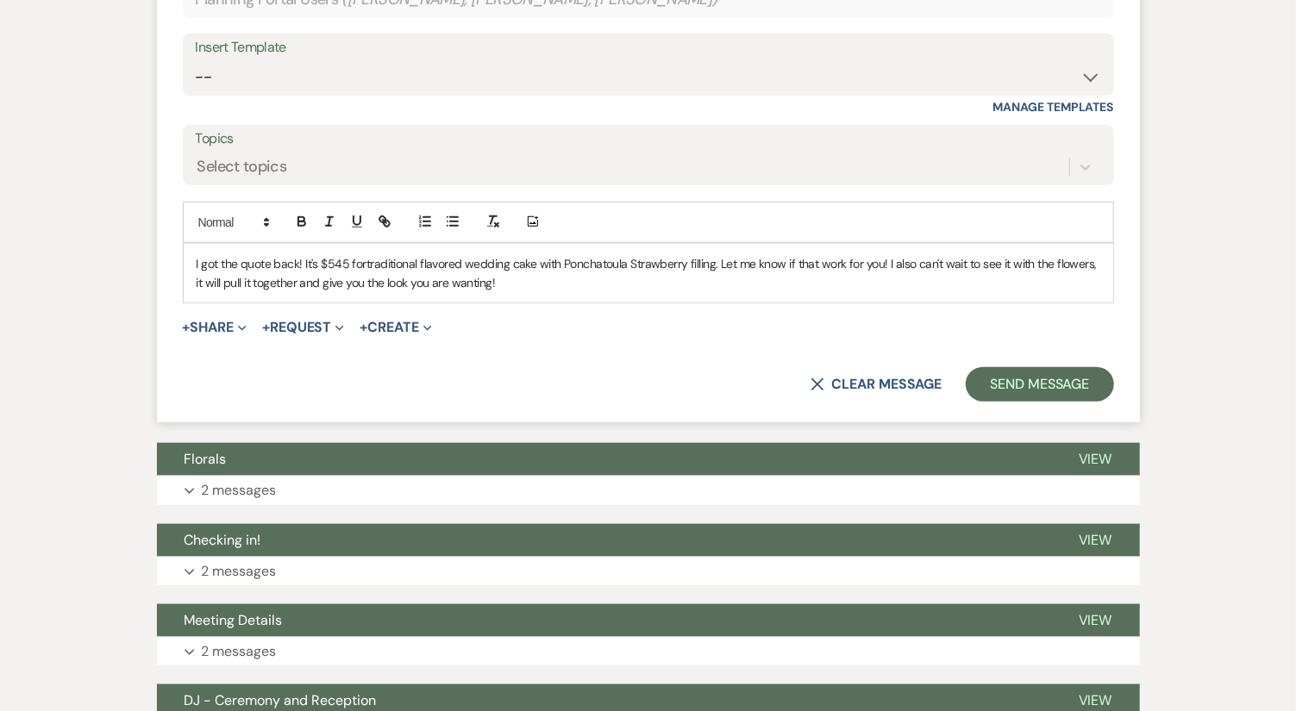
click at [300, 260] on p "I got the quote back! It's $545 for traditional flavored wedding cake with Ponc…" at bounding box center [649, 273] width 904 height 39
drag, startPoint x: 572, startPoint y: 287, endPoint x: 297, endPoint y: 290, distance: 274.2
click at [297, 290] on div "I got the quote back! It's $545 for traditional flavored wedding cake with Ponc…" at bounding box center [648, 273] width 929 height 59
drag, startPoint x: 438, startPoint y: 280, endPoint x: 1093, endPoint y: 257, distance: 655.7
click at [1093, 257] on p "I got the quote back! It's $545 for traditional flavored wedding cake with Ponc…" at bounding box center [649, 273] width 904 height 39
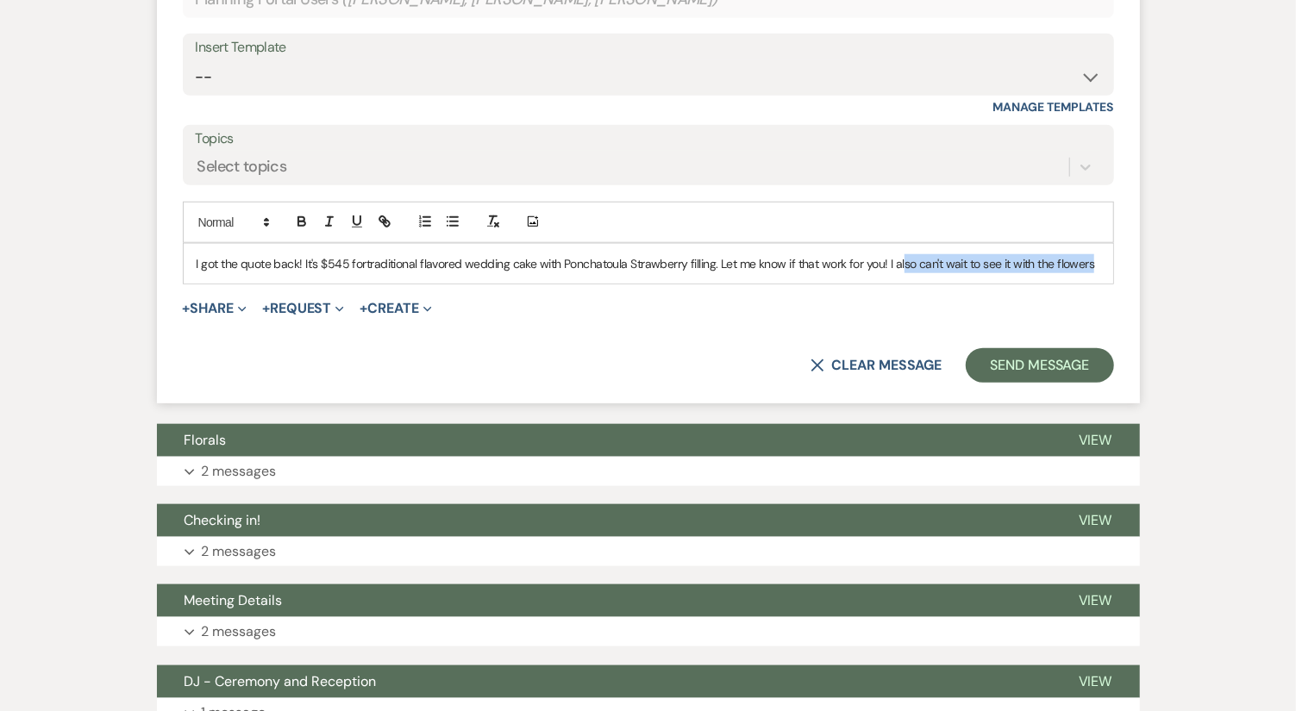
drag, startPoint x: 1110, startPoint y: 260, endPoint x: 902, endPoint y: 263, distance: 207.8
click at [902, 263] on div "I got the quote back! It's $545 for traditional flavored wedding cake with Ponc…" at bounding box center [648, 264] width 929 height 40
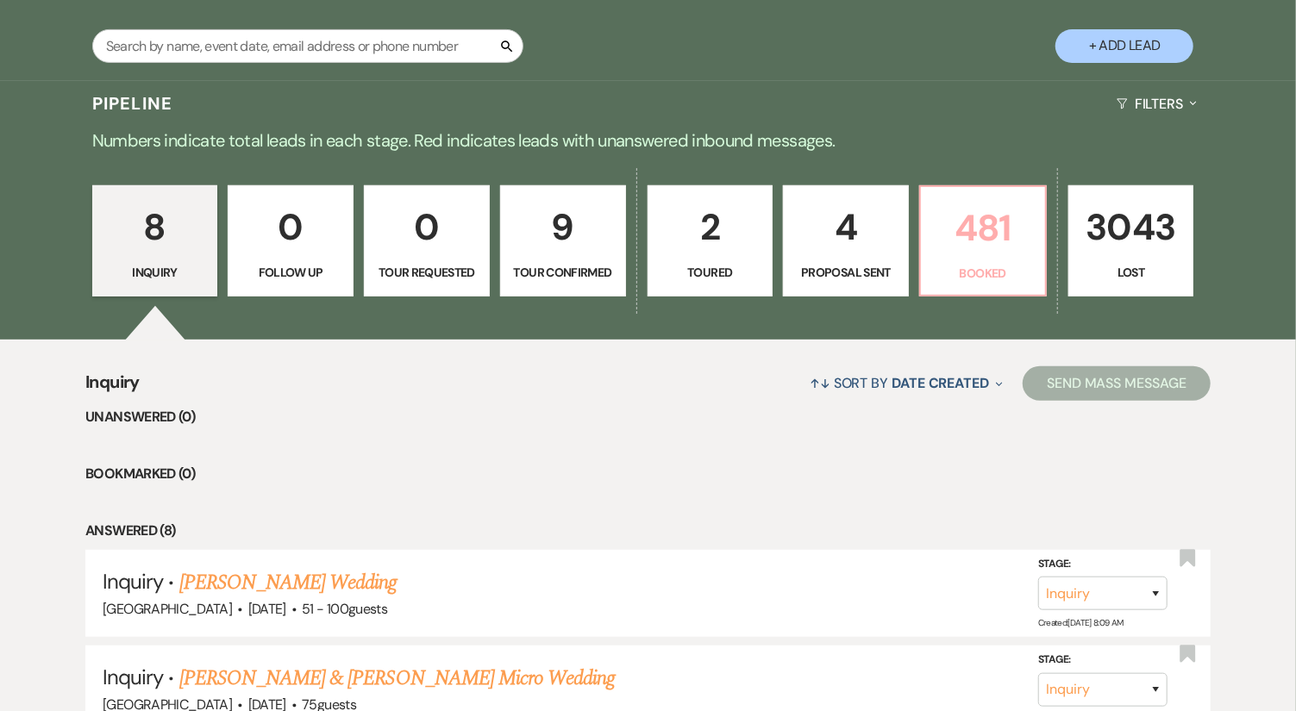
click at [975, 230] on p "481" at bounding box center [982, 228] width 103 height 58
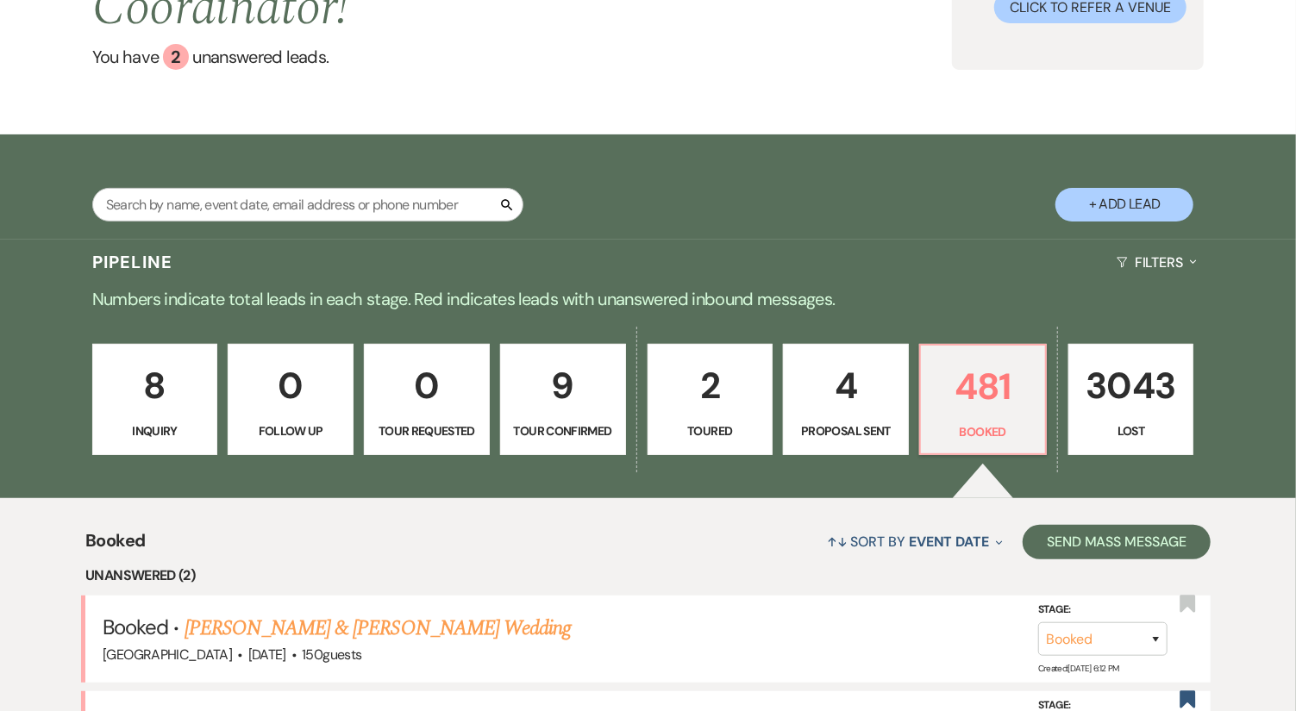
click at [401, 422] on p "Tour Requested" at bounding box center [426, 431] width 103 height 19
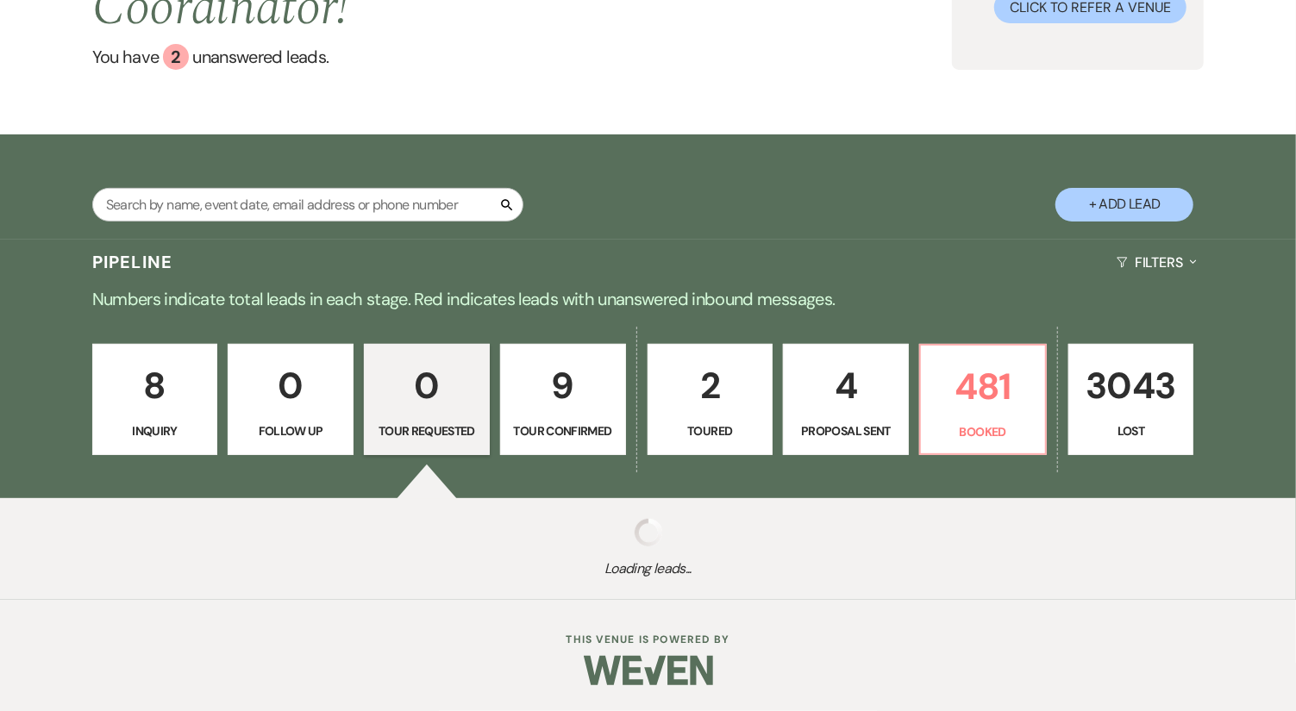
scroll to position [256, 0]
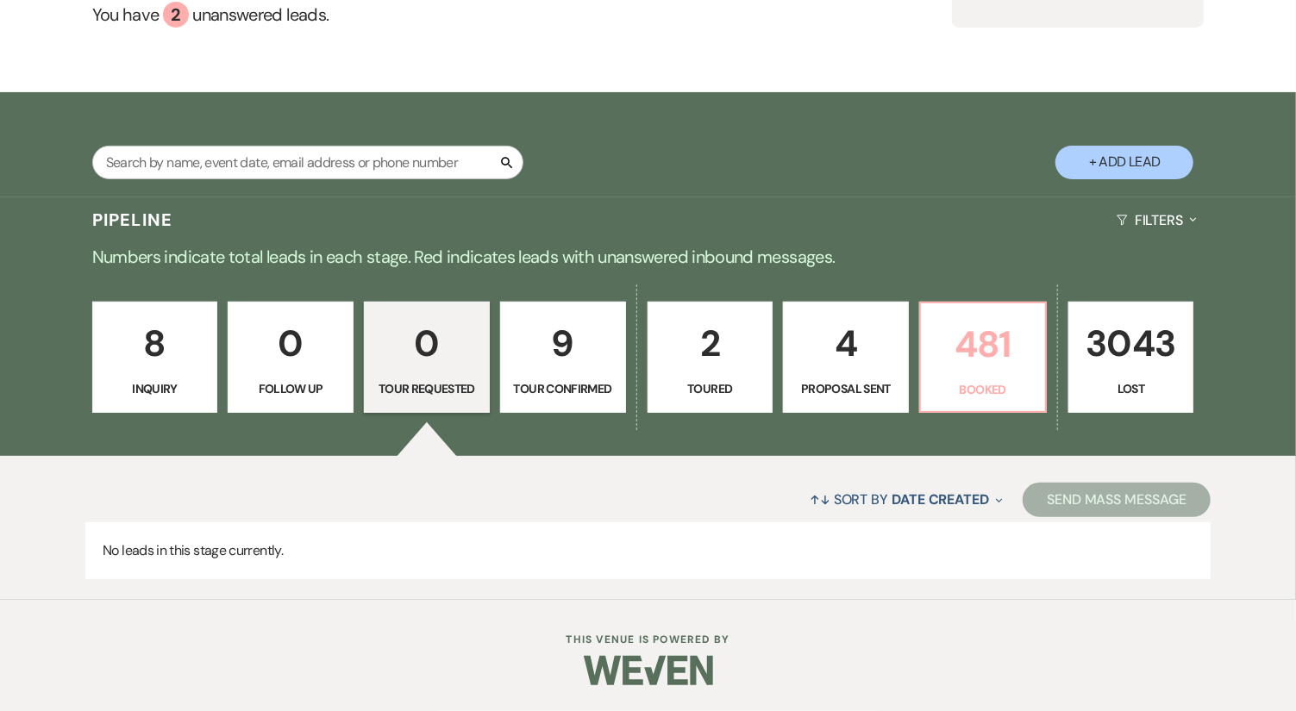
click at [970, 328] on p "481" at bounding box center [982, 345] width 103 height 58
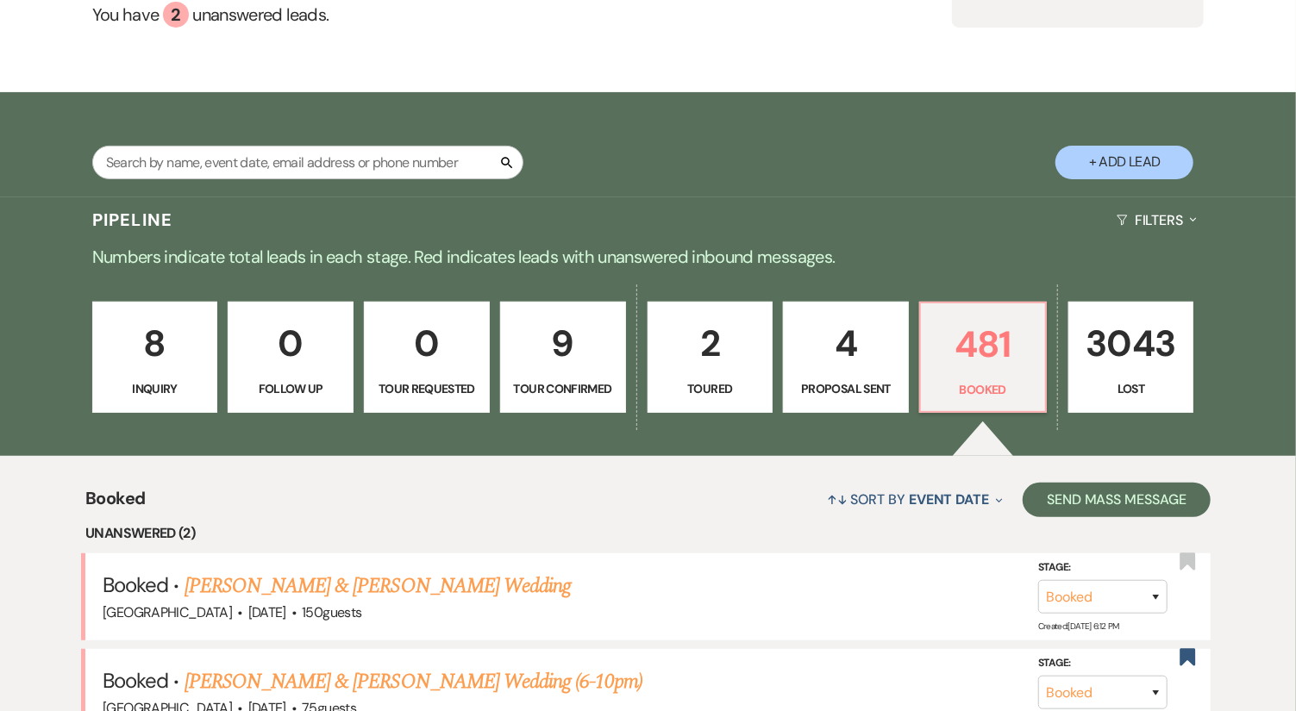
scroll to position [639, 0]
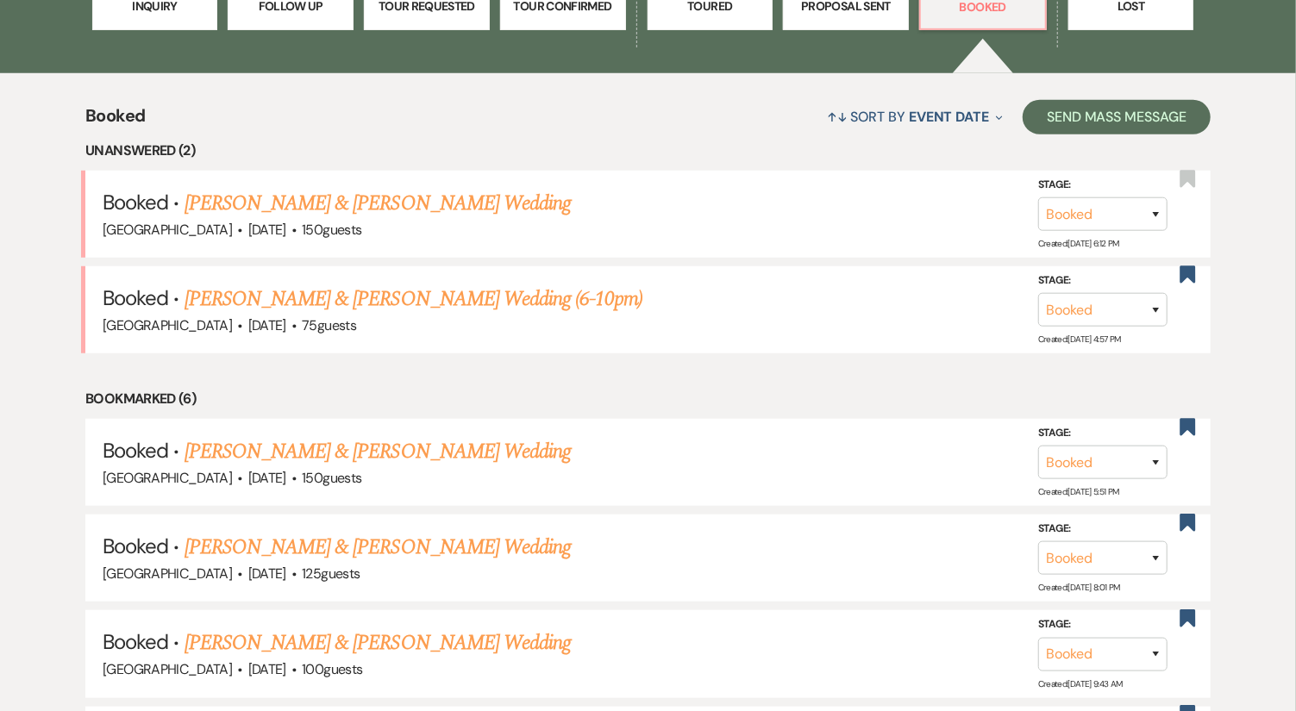
click at [459, 210] on link "[PERSON_NAME] & [PERSON_NAME] Wedding" at bounding box center [378, 203] width 386 height 31
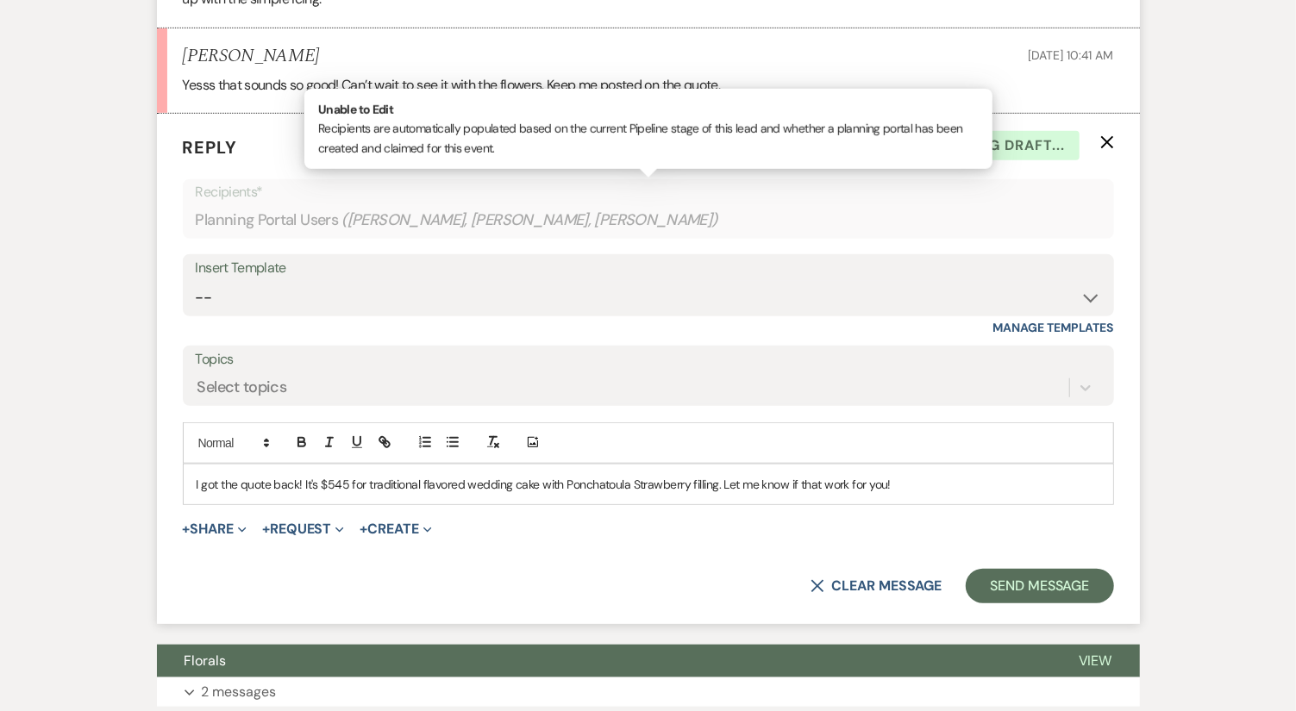
scroll to position [697, 0]
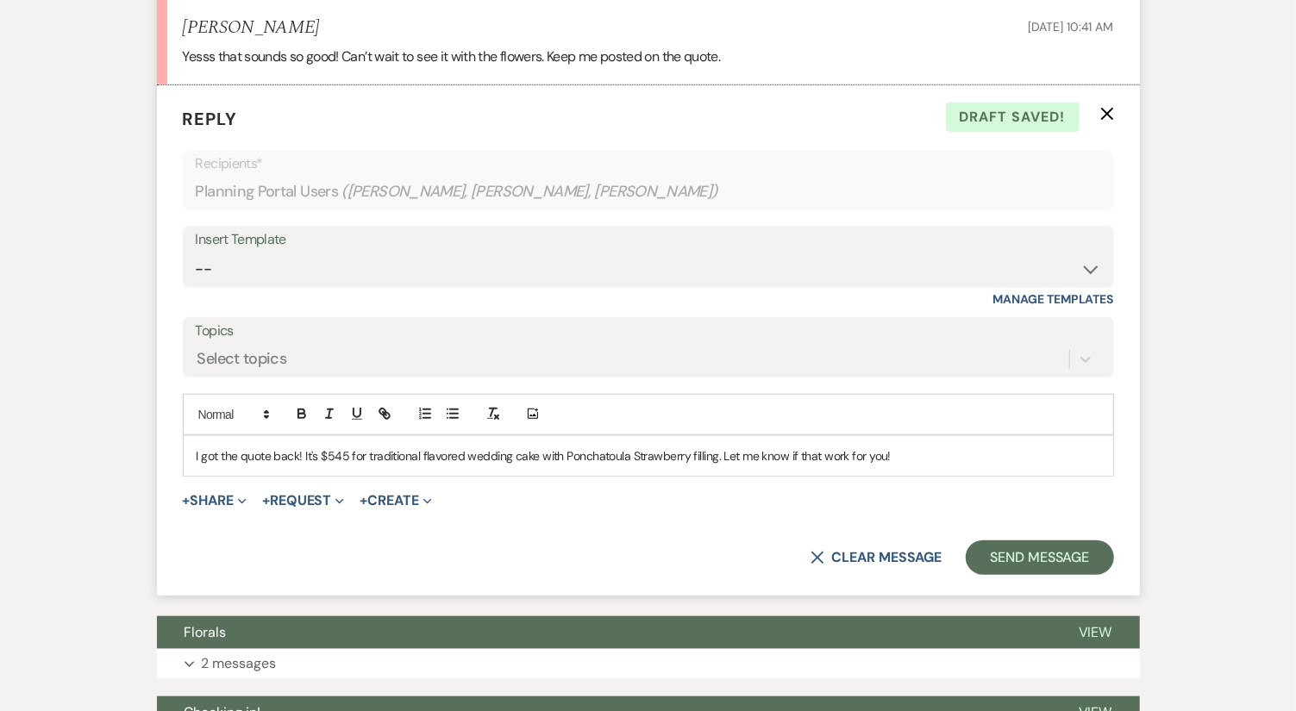
click at [910, 449] on p "I got the quote back! It's $545 for traditional flavored wedding cake with Ponc…" at bounding box center [649, 456] width 904 height 19
click at [1089, 439] on div "I got the quote back! It's $545 for traditional flavored wedding cake with Ponc…" at bounding box center [648, 456] width 929 height 40
click at [885, 454] on p "I got the quote back! It's $545 for traditional flavored wedding cake with Ponc…" at bounding box center [649, 456] width 904 height 19
click at [720, 450] on p "I got the quote back! It's $545 for traditional flavored wedding cake with Ponc…" at bounding box center [649, 456] width 904 height 19
click at [883, 453] on p "I got the quote back! It's $545 for traditional flavored wedding cake with Ponc…" at bounding box center [649, 456] width 904 height 19
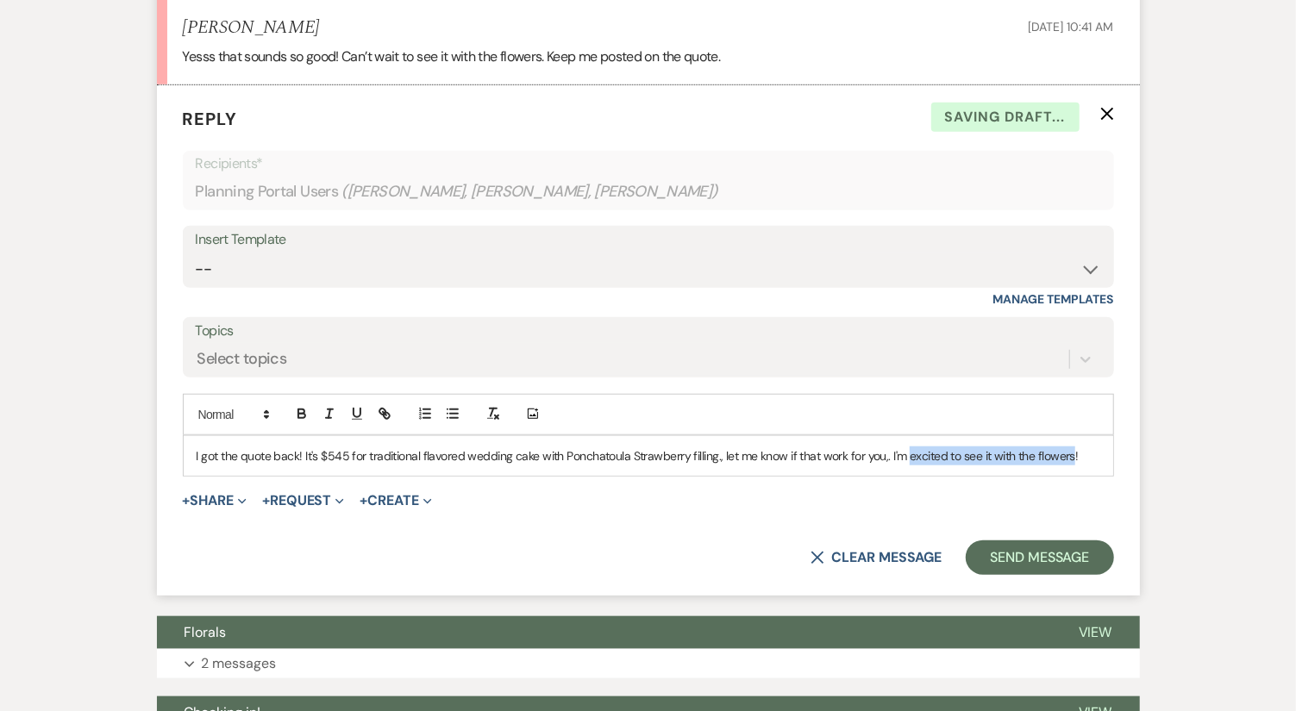
drag, startPoint x: 1068, startPoint y: 455, endPoint x: 905, endPoint y: 454, distance: 163.0
click at [905, 454] on p "I got the quote back! It's $545 for traditional flavored wedding cake with Ponc…" at bounding box center [649, 456] width 904 height 19
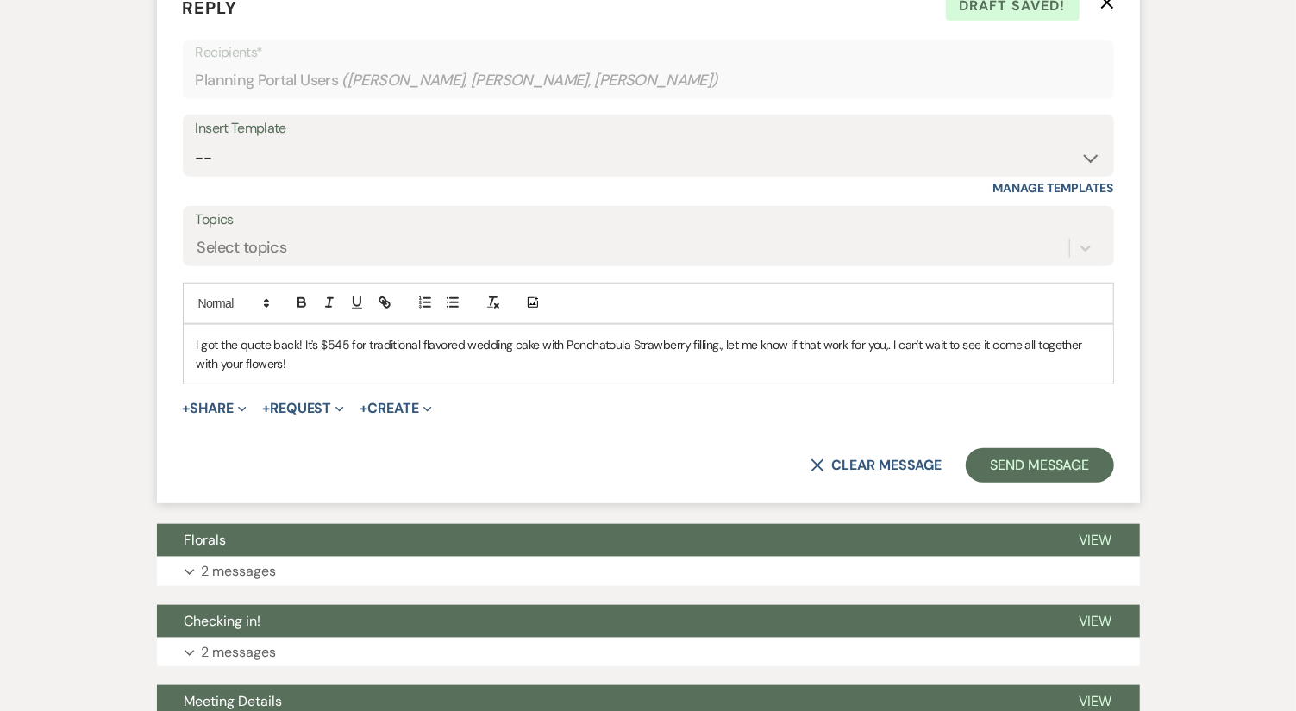
scroll to position [889, 0]
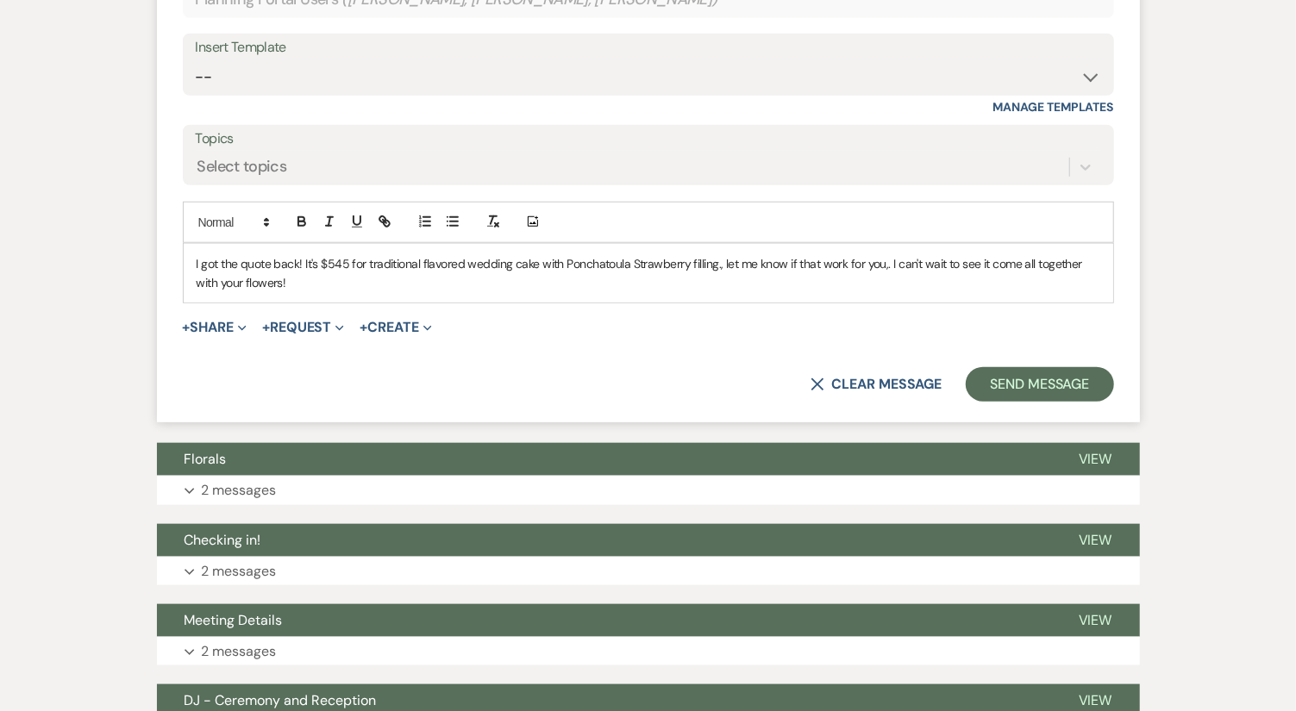
click at [888, 258] on p "I got the quote back! It's $545 for traditional flavored wedding cake with Ponc…" at bounding box center [649, 273] width 904 height 39
click at [724, 265] on p "I got the quote back! It's $545 for traditional flavored wedding cake with Ponc…" at bounding box center [649, 273] width 904 height 39
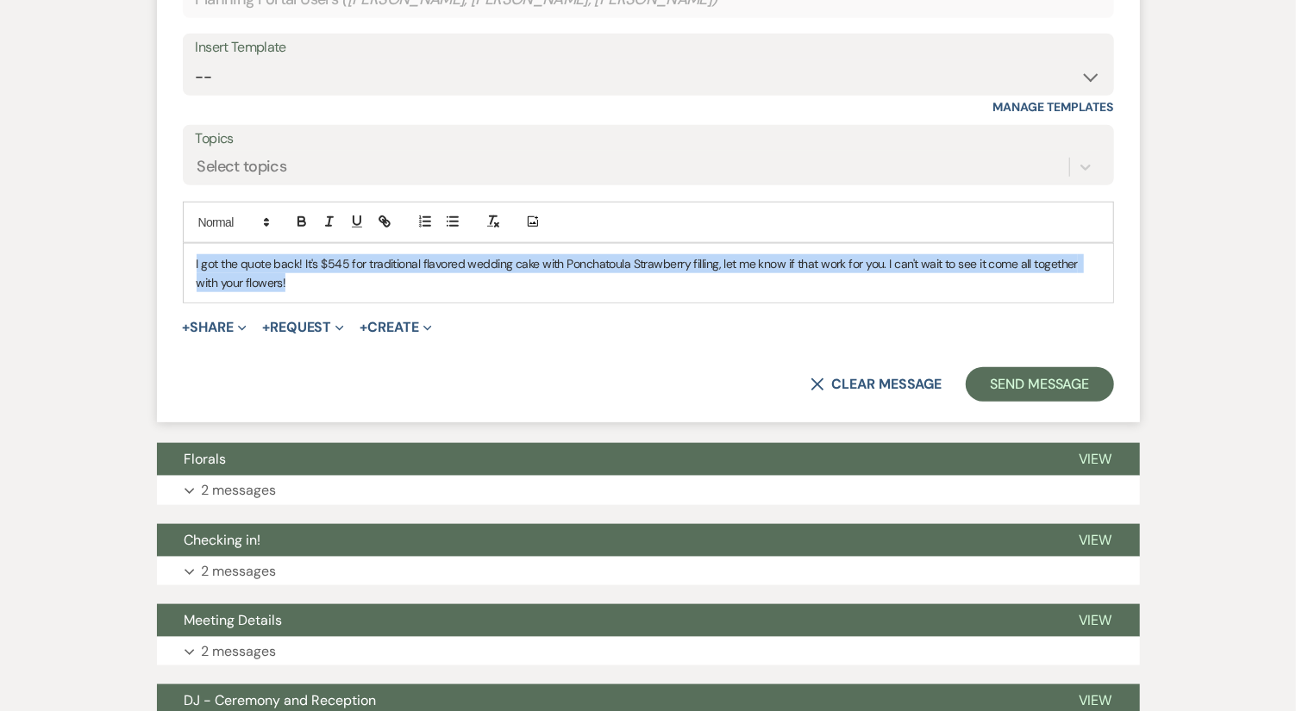
drag, startPoint x: 306, startPoint y: 281, endPoint x: 190, endPoint y: 254, distance: 119.4
click at [190, 254] on div "I got the quote back! It's $545 for traditional flavored wedding cake with Ponc…" at bounding box center [648, 273] width 929 height 59
copy p "I got the quote back! It's $545 for traditional flavored wedding cake with Ponc…"
click at [297, 287] on p "I got the quote back! It's $545 for traditional flavored wedding cake with Ponc…" at bounding box center [649, 273] width 904 height 39
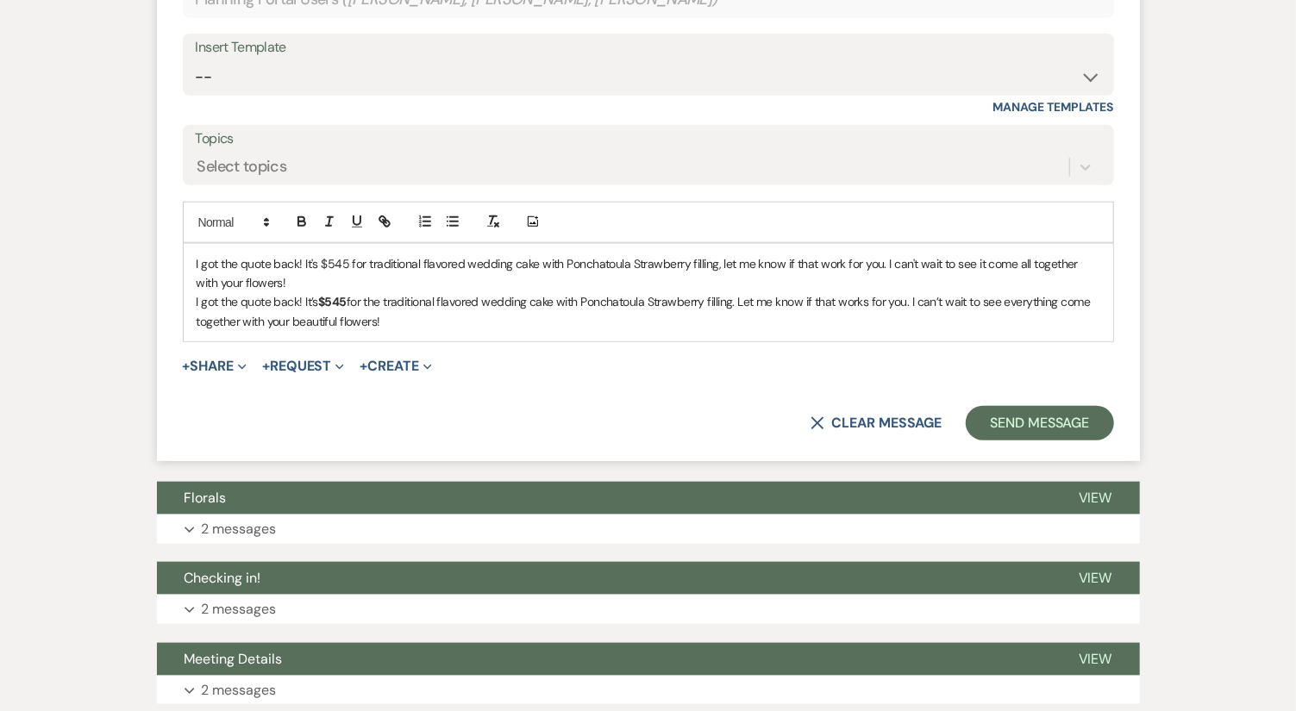
drag, startPoint x: 407, startPoint y: 316, endPoint x: 153, endPoint y: 297, distance: 255.1
click at [153, 297] on div "Messages Tasks Payments Vendors Rental Overview Timeline Docs & Files Contacts …" at bounding box center [648, 247] width 1296 height 1609
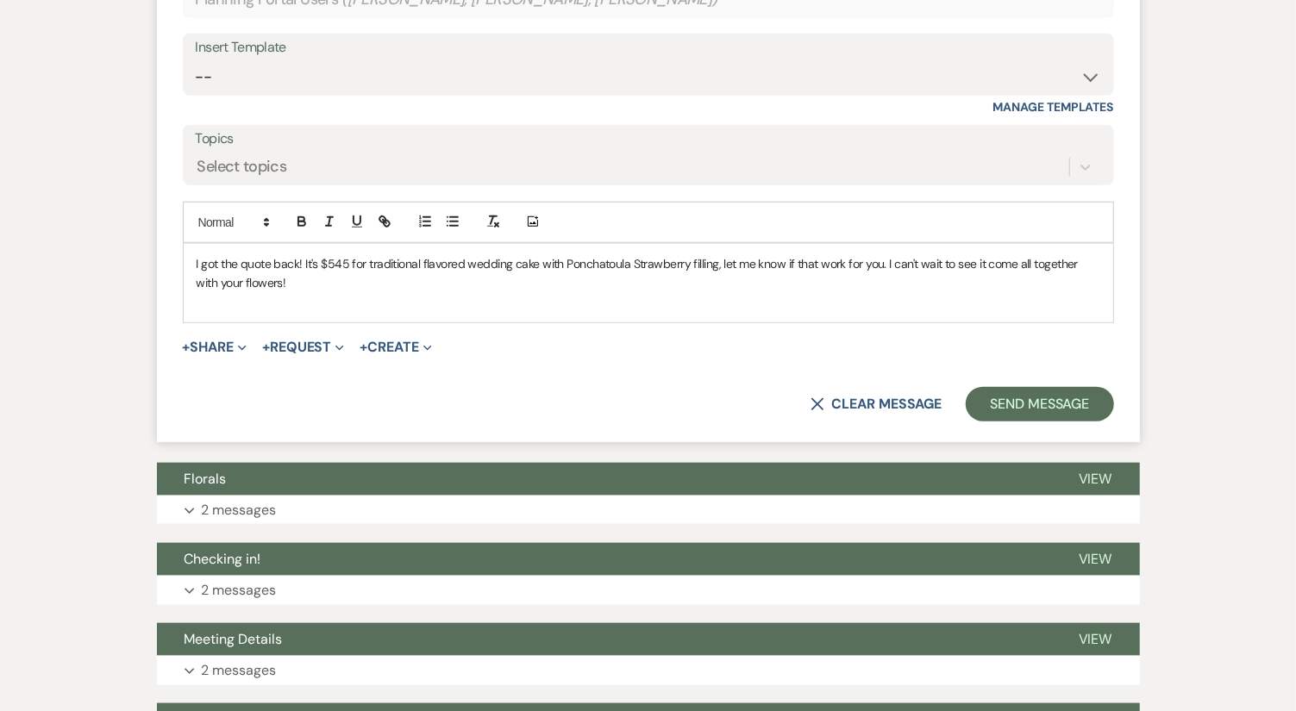
click at [718, 264] on p "I got the quote back! It's $545 for traditional flavored wedding cake with Ponc…" at bounding box center [649, 273] width 904 height 39
click at [597, 285] on p "I got the quote back! It's $545 for traditional flavored wedding cake with Ponc…" at bounding box center [649, 273] width 904 height 39
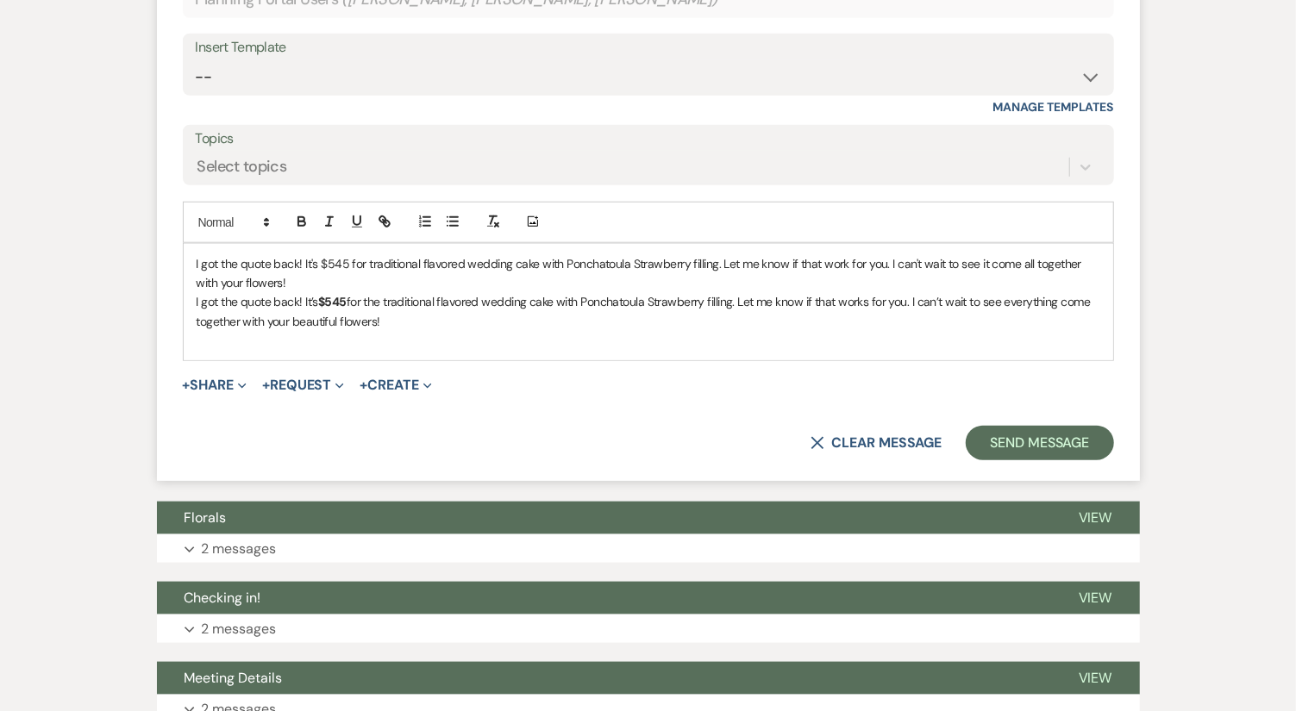
drag, startPoint x: 563, startPoint y: 312, endPoint x: 183, endPoint y: 296, distance: 380.6
click at [183, 295] on div "I got the quote back! It's $545 for traditional flavored wedding cake with Ponc…" at bounding box center [648, 302] width 931 height 119
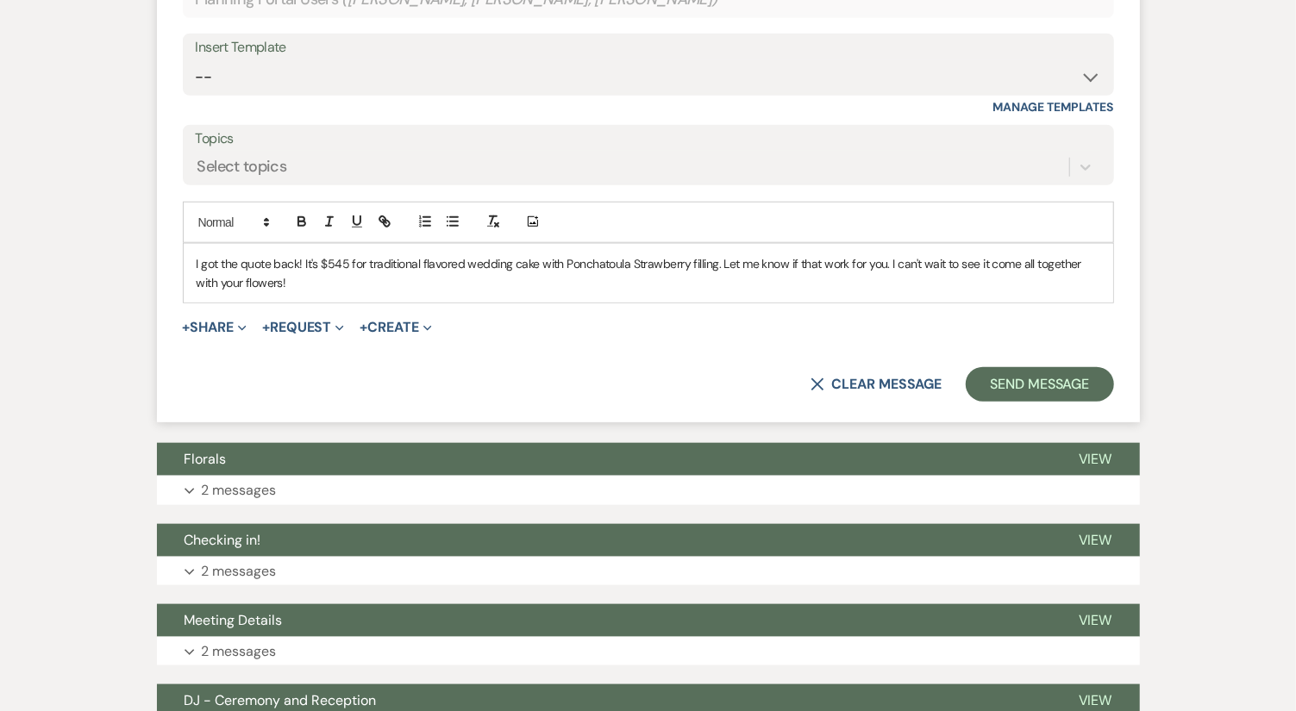
click at [240, 277] on p "I got the quote back! It's $545 for traditional flavored wedding cake with Ponc…" at bounding box center [649, 273] width 904 height 39
click at [273, 503] on div "Event Messages Log Log Message + New Message Communicate with clients by clicki…" at bounding box center [648, 253] width 983 height 1486
click at [276, 479] on p "2 messages" at bounding box center [239, 490] width 75 height 22
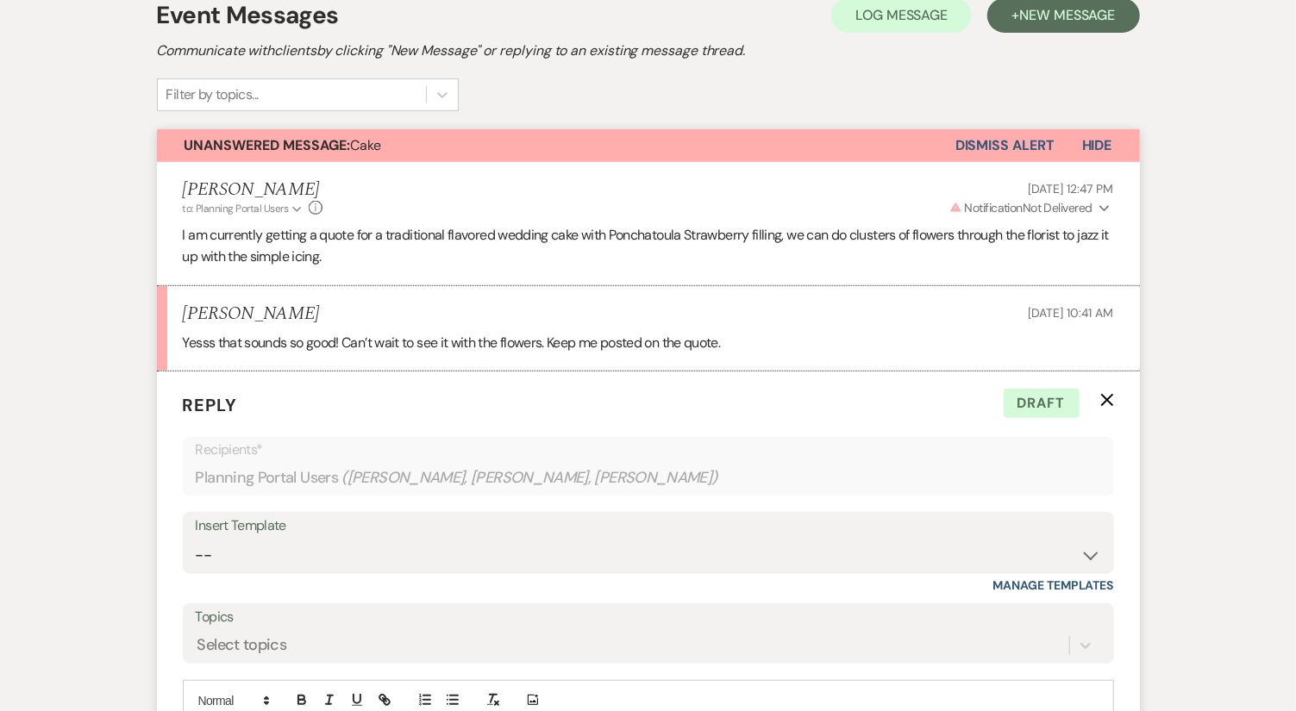
scroll to position [794, 0]
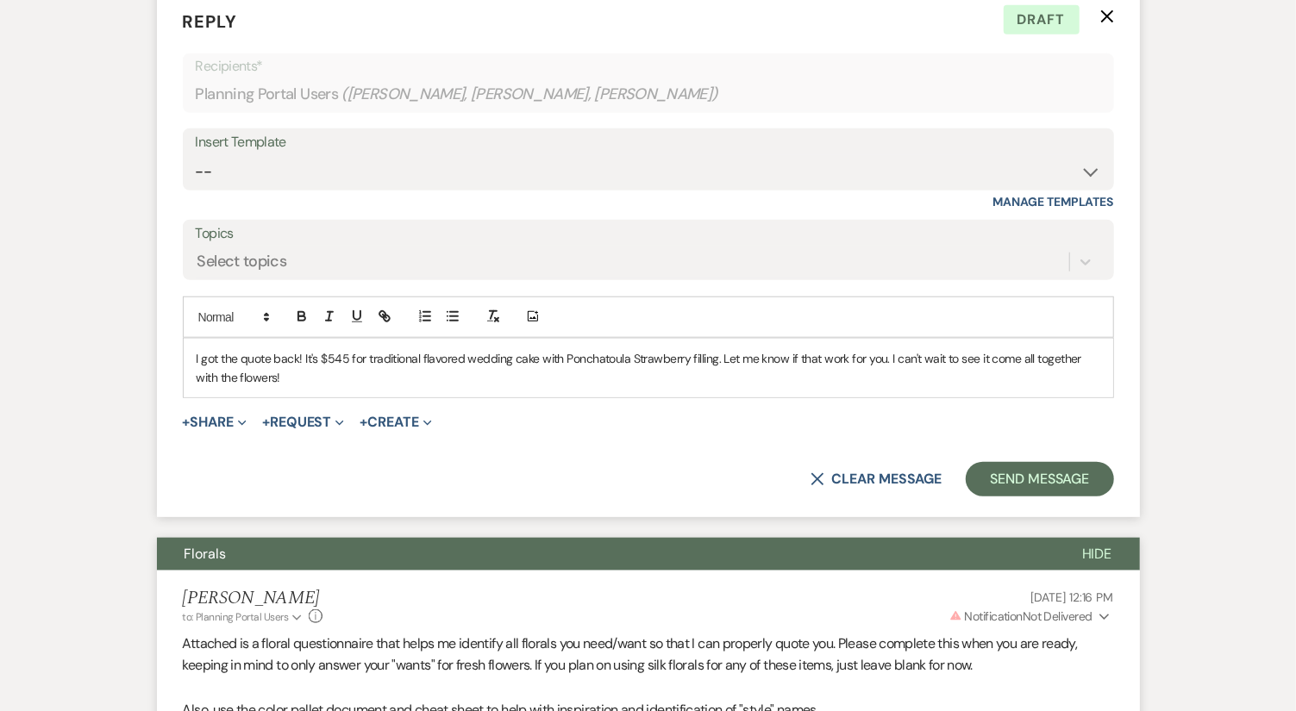
click at [238, 372] on p "I got the quote back! It's $545 for traditional flavored wedding cake with Ponc…" at bounding box center [649, 368] width 904 height 39
click at [882, 349] on p "I got the quote back! It's $545 for traditional flavored wedding cake with Ponc…" at bounding box center [649, 368] width 904 height 39
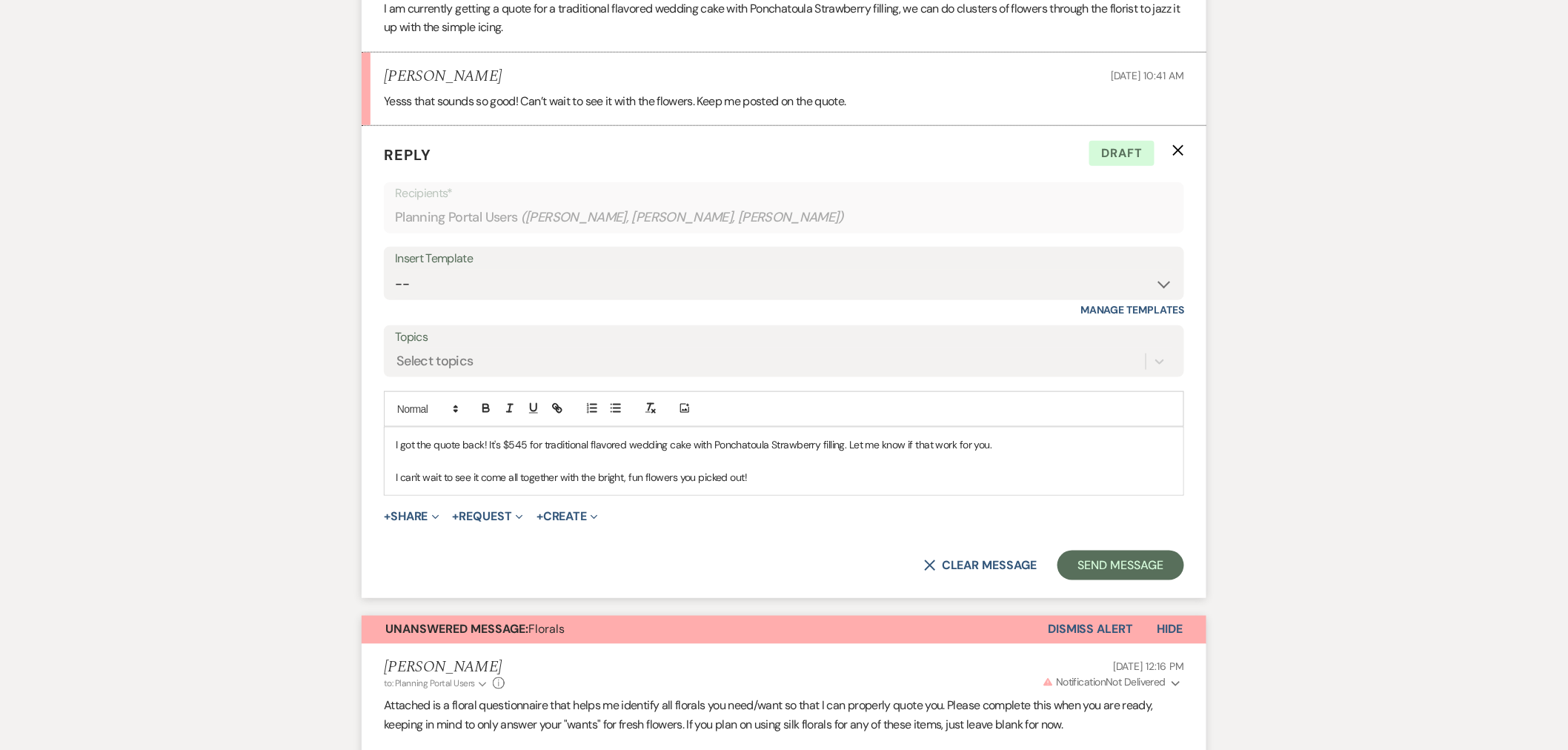
scroll to position [517, 0]
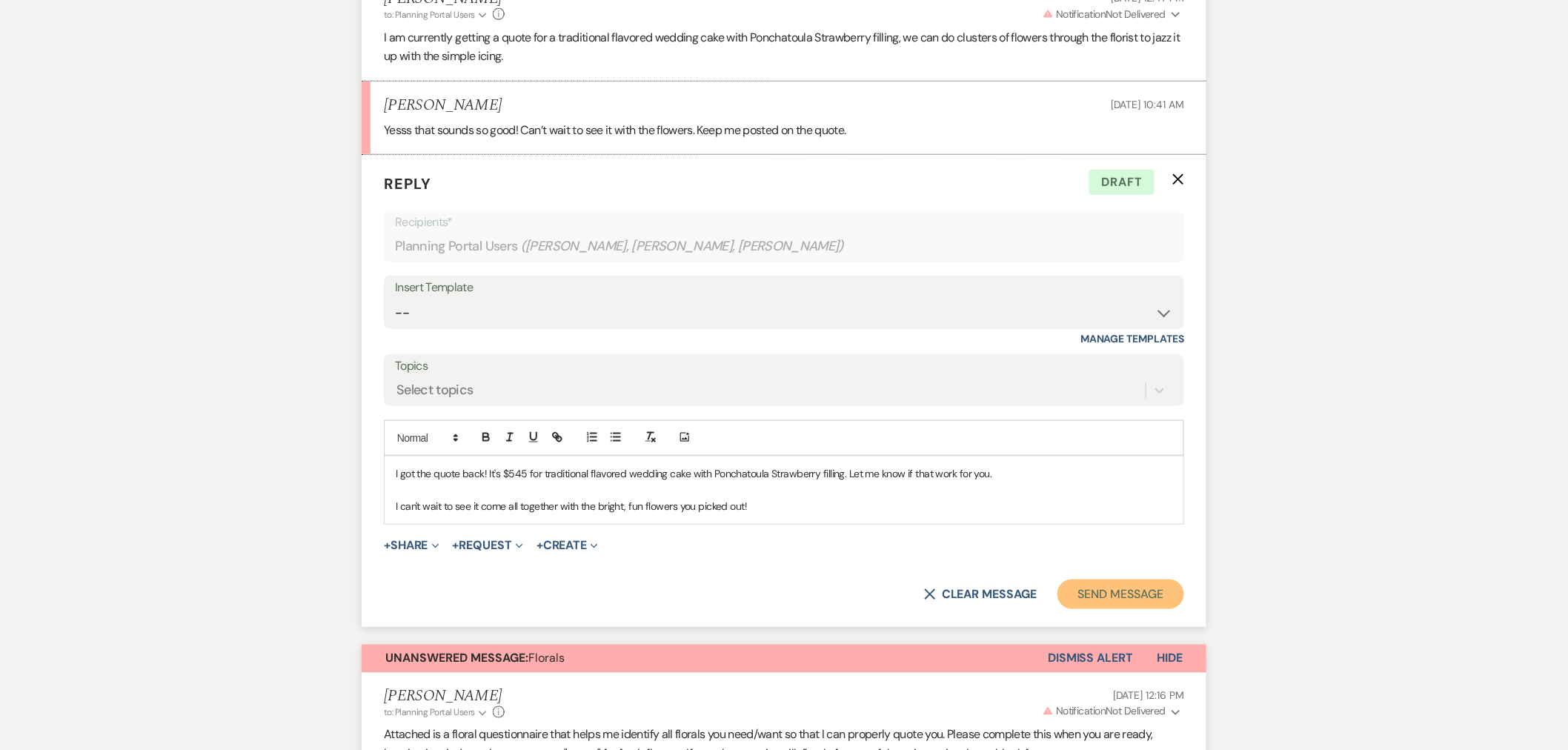
click at [1105, 588] on button "Send Message" at bounding box center [1120, 594] width 126 height 29
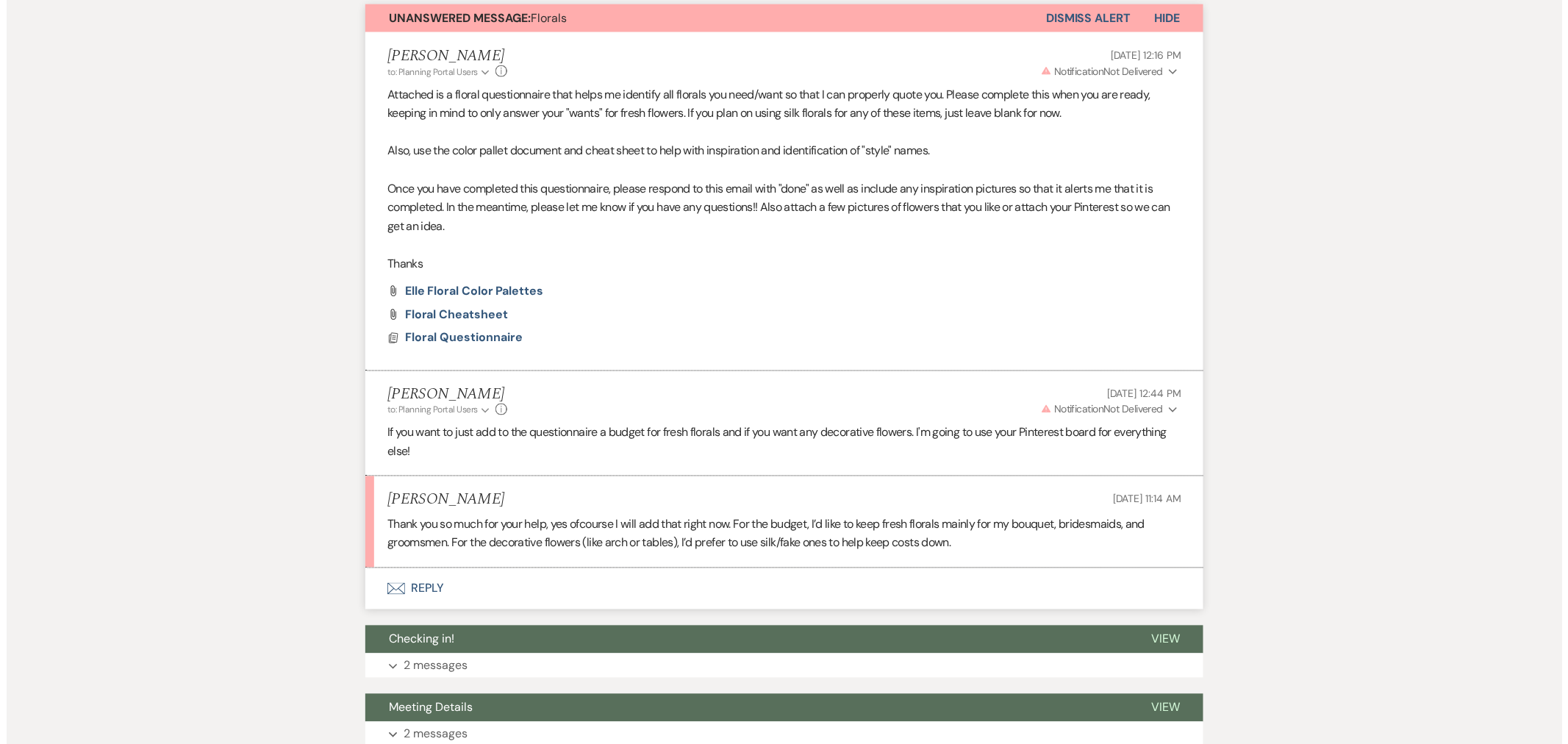
scroll to position [809, 0]
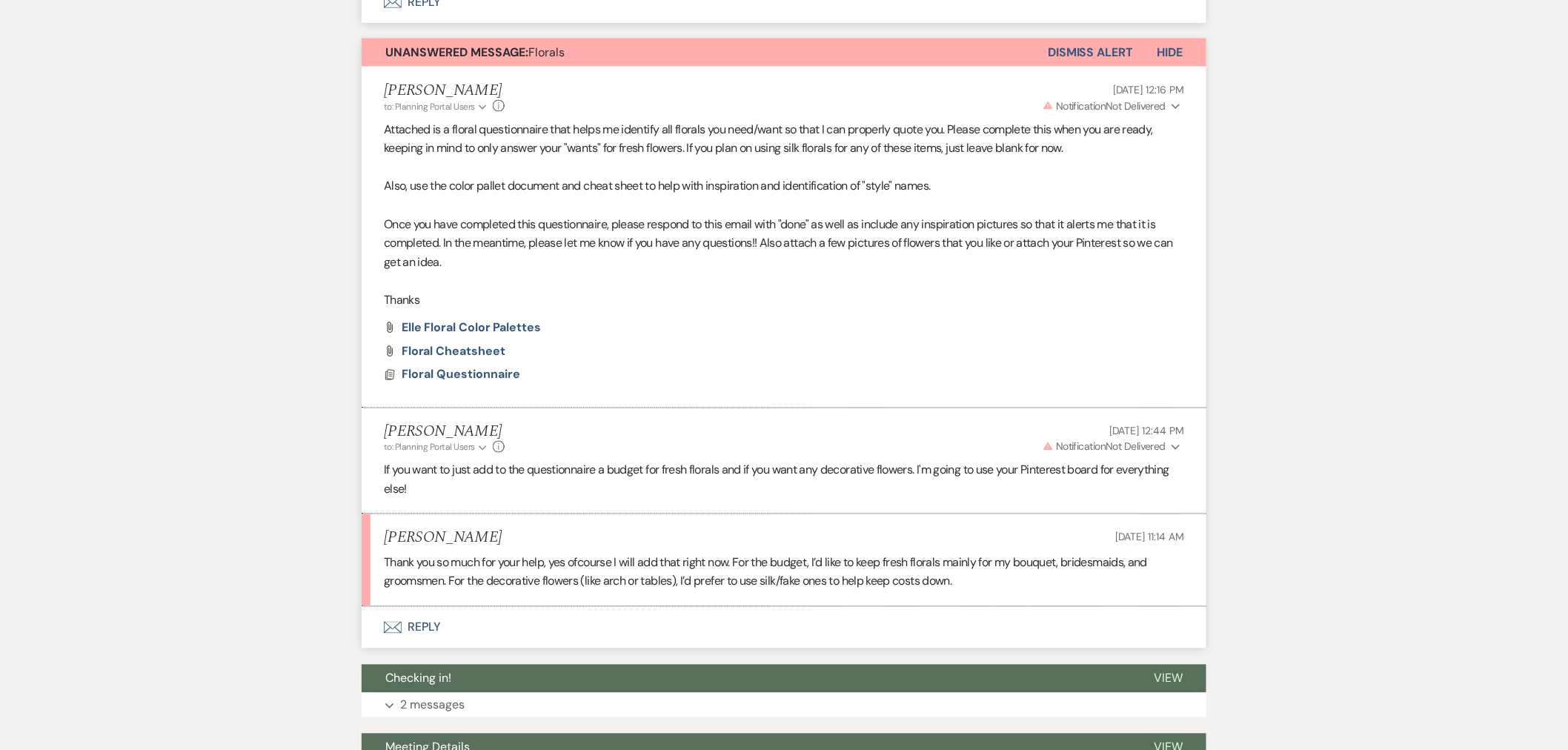
click at [436, 382] on span "Floral Questionnaire" at bounding box center [461, 375] width 119 height 18
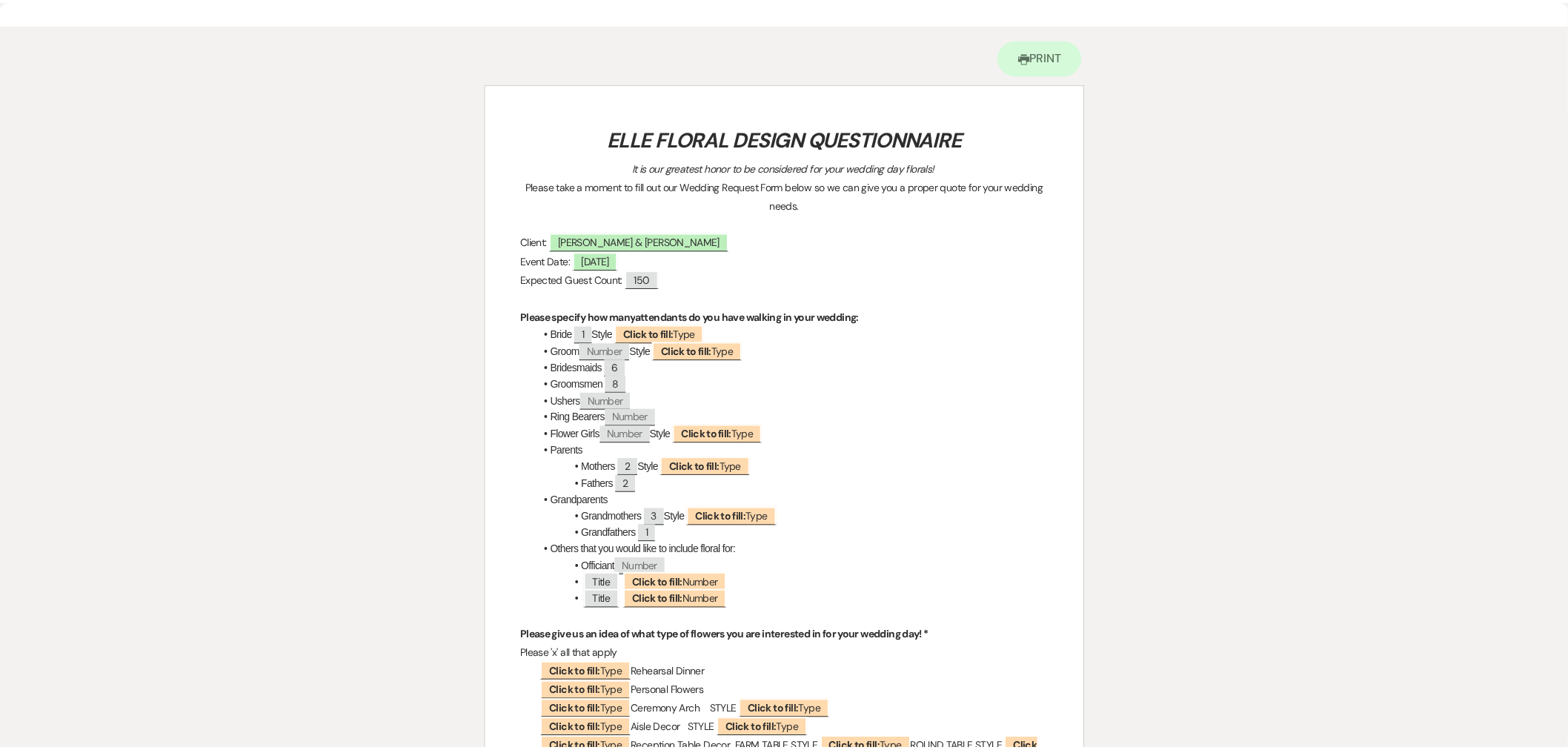
scroll to position [0, 0]
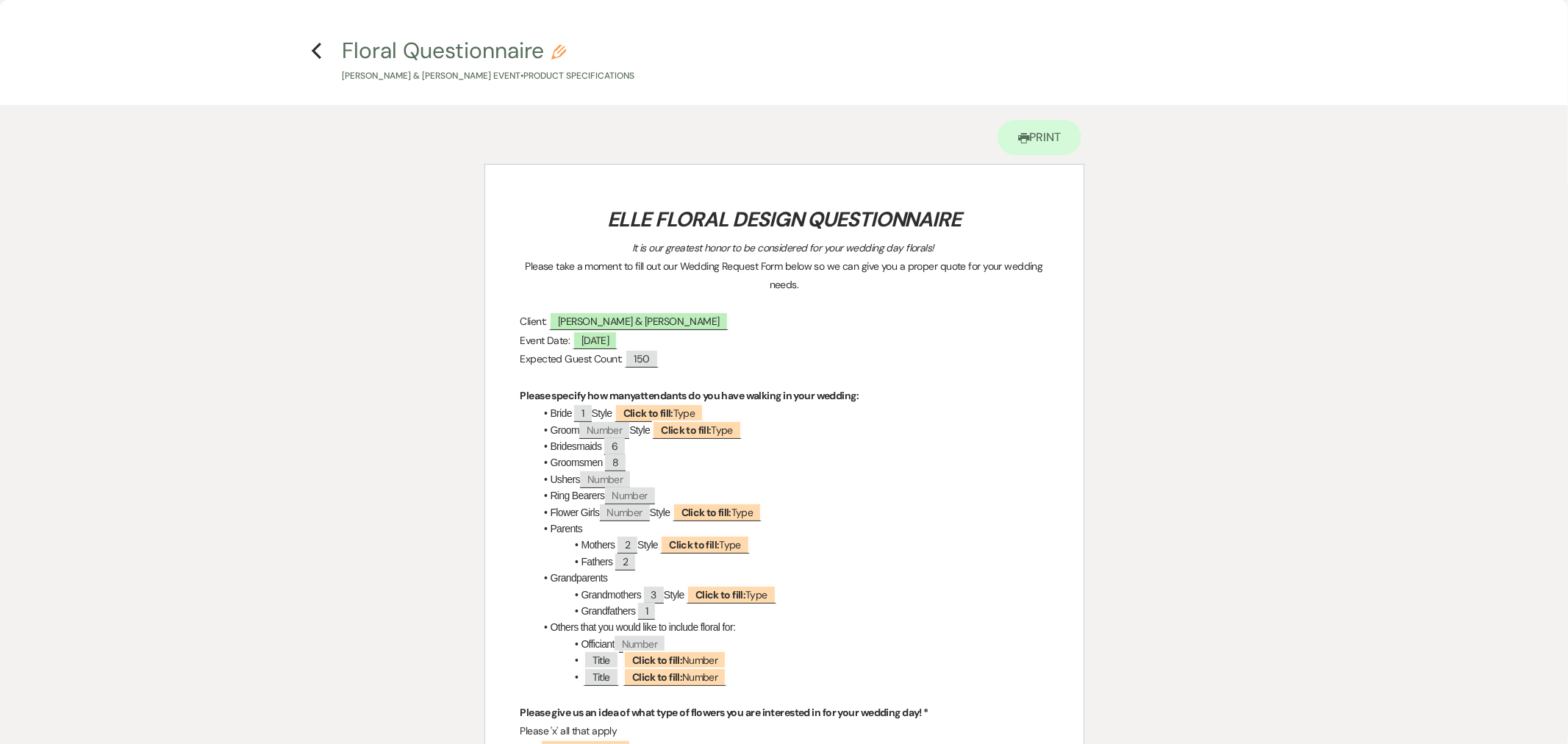
click at [321, 43] on icon "Previous" at bounding box center [316, 50] width 11 height 18
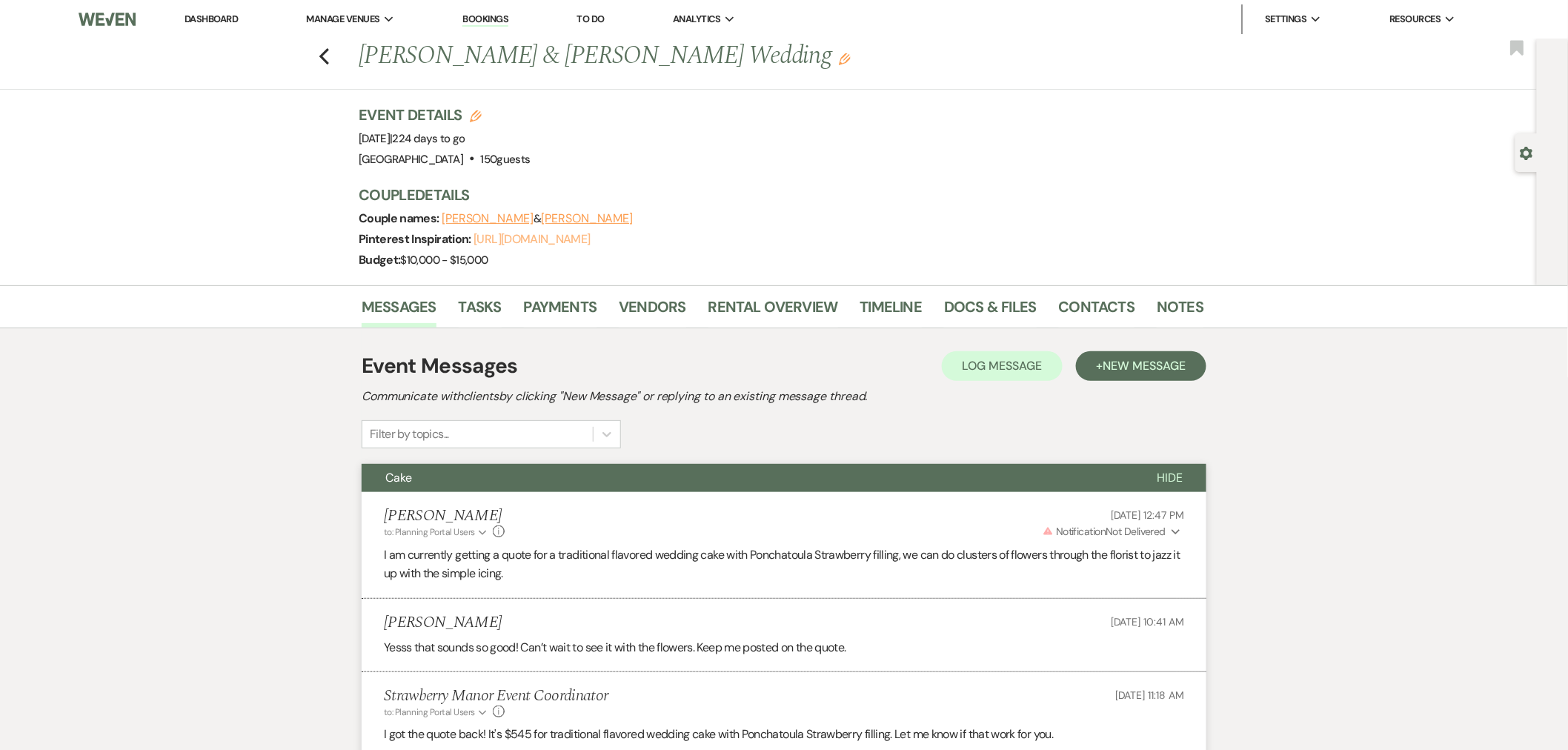
click at [577, 241] on link "[URL][DOMAIN_NAME]" at bounding box center [531, 239] width 116 height 15
click at [1113, 45] on use "button" at bounding box center [1518, 47] width 14 height 15
